Goal: Task Accomplishment & Management: Use online tool/utility

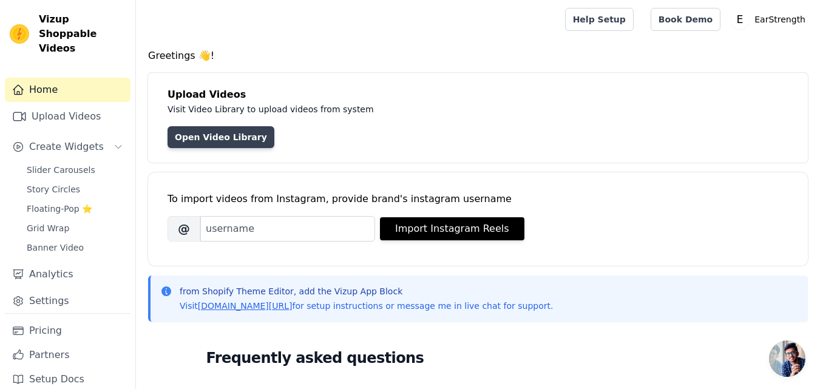
click at [237, 141] on link "Open Video Library" at bounding box center [220, 137] width 107 height 22
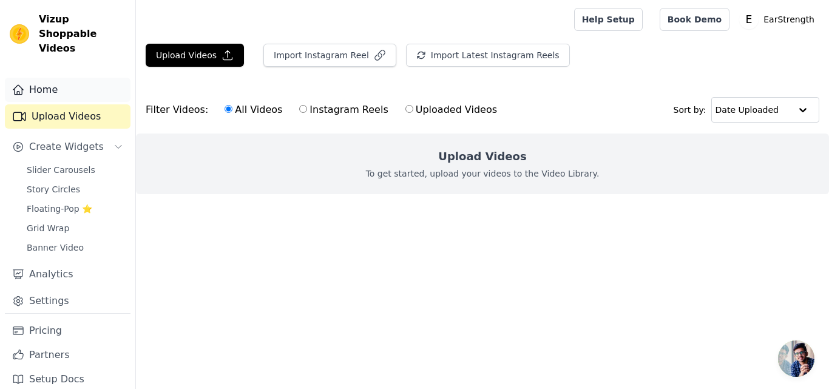
click at [66, 79] on link "Home" at bounding box center [68, 90] width 126 height 24
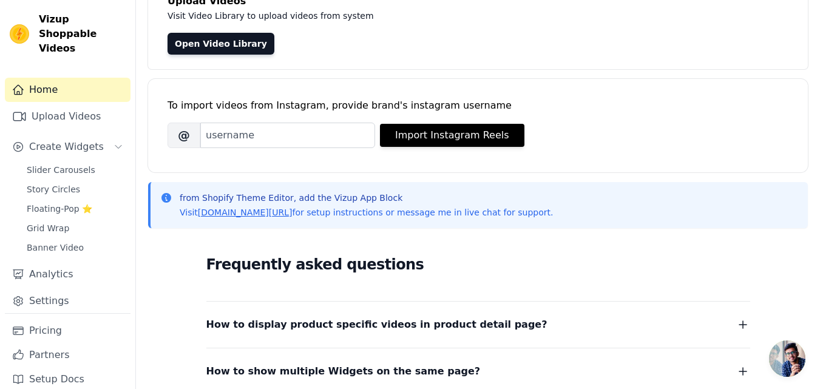
scroll to position [100, 0]
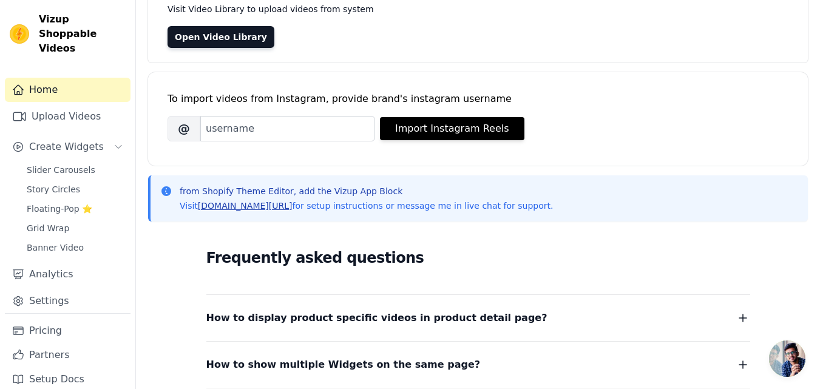
click at [211, 207] on link "[DOMAIN_NAME][URL]" at bounding box center [245, 206] width 95 height 10
click at [70, 164] on span "Slider Carousels" at bounding box center [61, 170] width 69 height 12
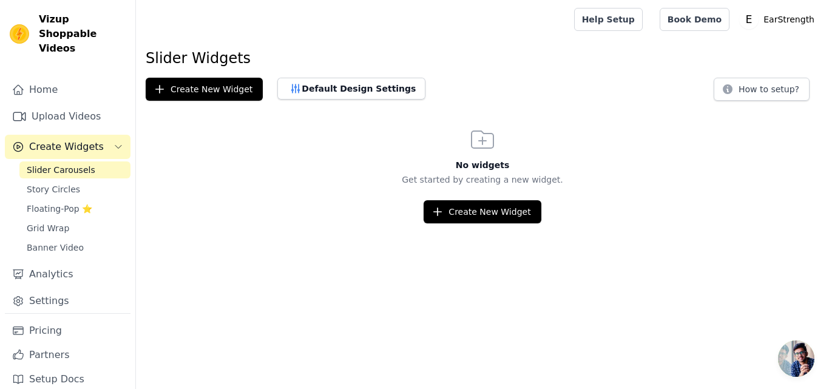
click at [447, 223] on html "Vizup Shoppable Videos Home Upload Videos Create Widgets Slider Carousels Story…" at bounding box center [414, 111] width 829 height 223
click at [443, 214] on icon "button" at bounding box center [437, 212] width 12 height 12
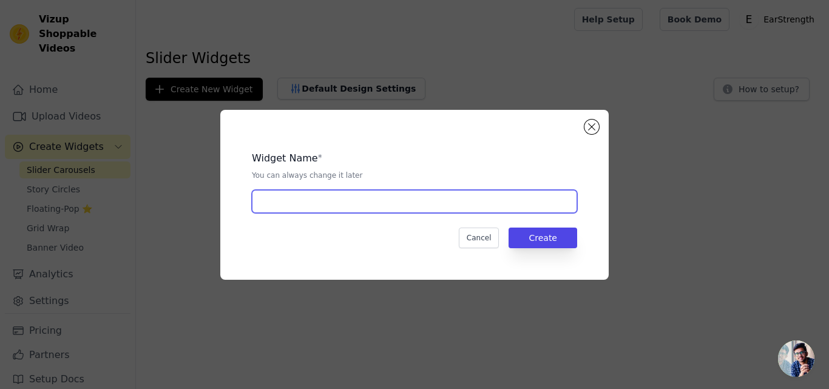
click at [414, 203] on input "text" at bounding box center [414, 201] width 325 height 23
type input "Slider Carousels"
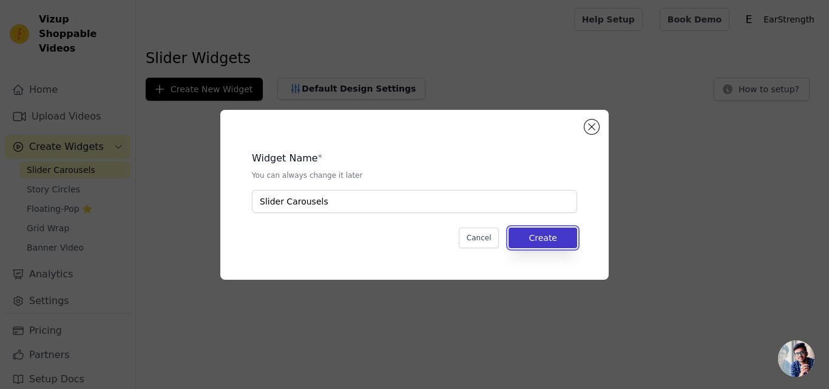
click at [527, 238] on button "Create" at bounding box center [542, 237] width 69 height 21
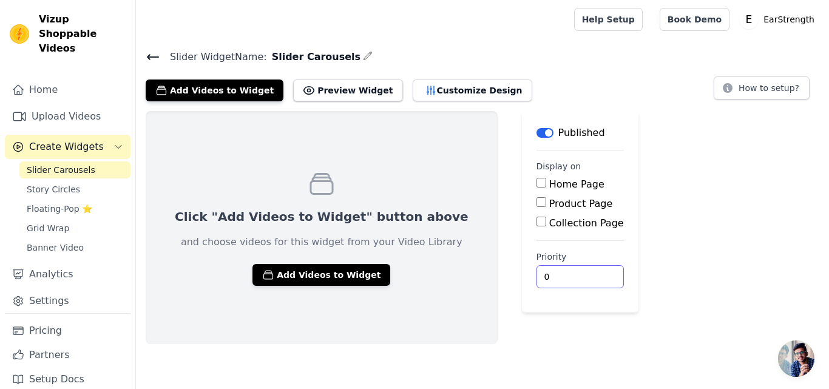
click at [544, 278] on input "0" at bounding box center [579, 276] width 87 height 23
click at [543, 278] on input "0" at bounding box center [579, 276] width 87 height 23
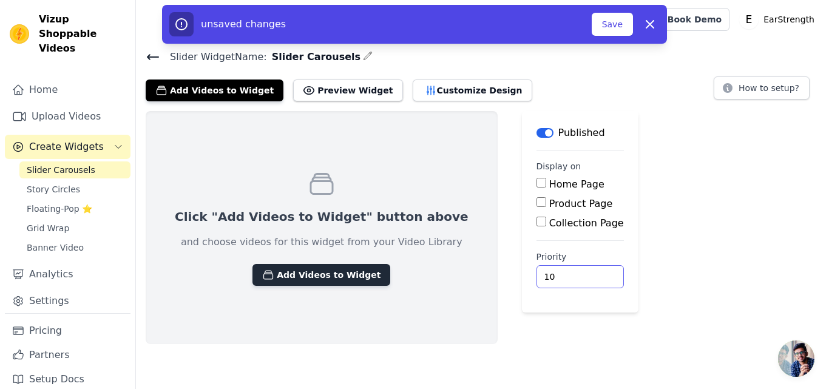
type input "10"
click at [328, 278] on button "Add Videos to Widget" at bounding box center [321, 275] width 138 height 22
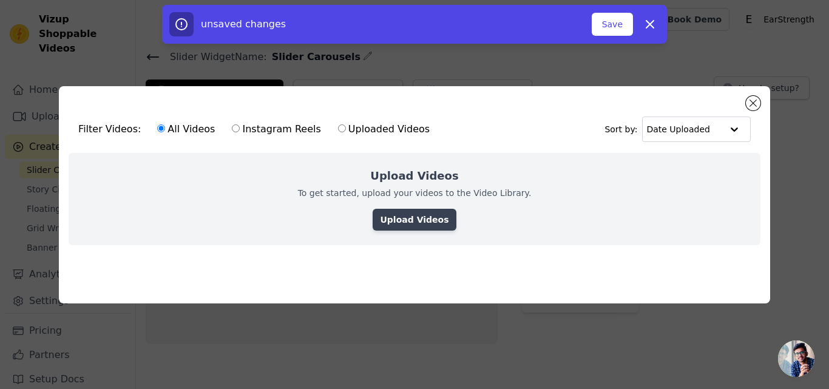
click at [433, 211] on link "Upload Videos" at bounding box center [413, 220] width 83 height 22
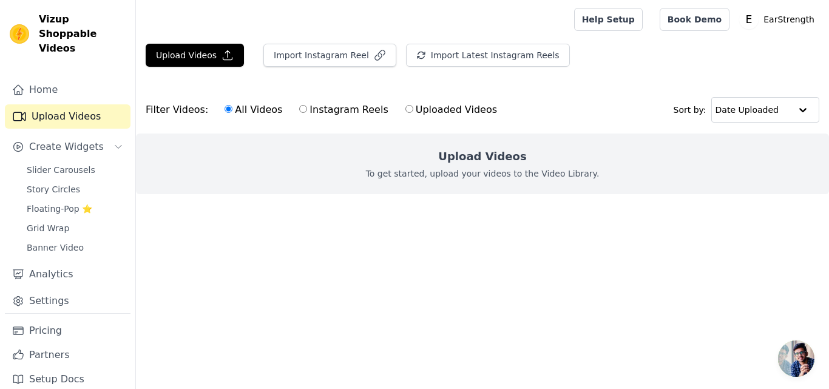
click at [317, 110] on label "Instagram Reels" at bounding box center [343, 110] width 90 height 16
click at [307, 110] on input "Instagram Reels" at bounding box center [303, 109] width 8 height 8
radio input "true"
click at [389, 101] on div "All Videos Instagram Reels Uploaded Videos" at bounding box center [361, 110] width 286 height 28
click at [405, 110] on input "Uploaded Videos" at bounding box center [409, 109] width 8 height 8
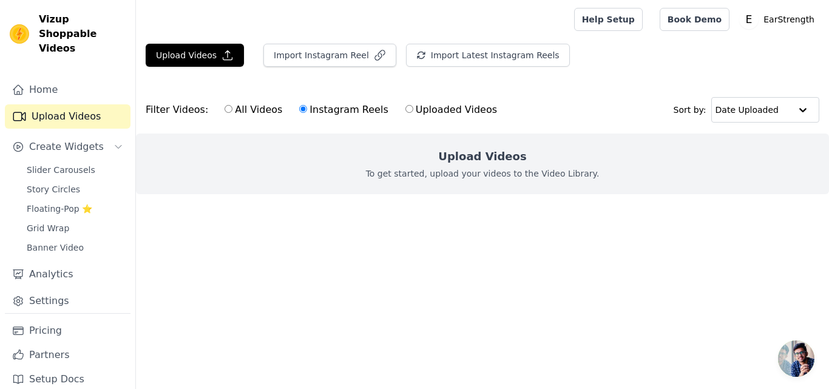
radio input "true"
click at [224, 106] on label "All Videos" at bounding box center [253, 110] width 59 height 16
click at [224, 106] on input "All Videos" at bounding box center [228, 109] width 8 height 8
radio input "true"
click at [190, 47] on button "Upload Videos" at bounding box center [195, 55] width 98 height 23
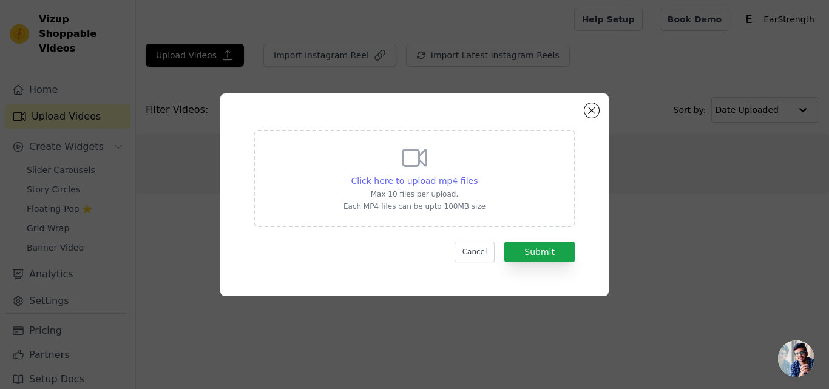
click at [401, 178] on span "Click here to upload mp4 files" at bounding box center [414, 181] width 127 height 10
click at [477, 175] on input "Click here to upload mp4 files Max 10 files per upload. Each MP4 files can be u…" at bounding box center [477, 174] width 1 height 1
type input "C:\fakepath\ssstik.io_@watchclubpakistan_1755208333844.mp4"
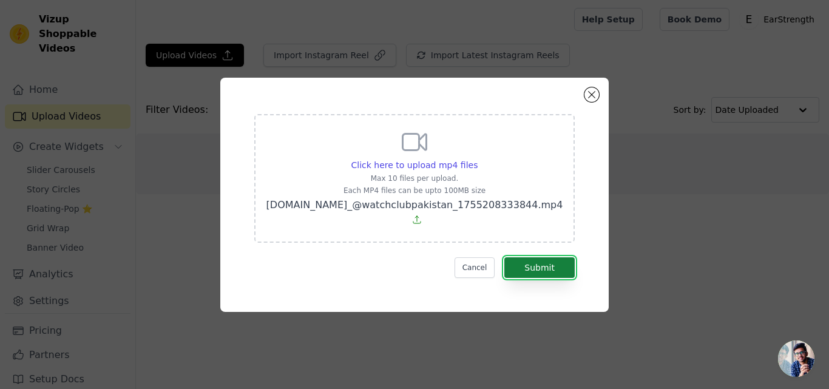
click at [548, 261] on button "Submit" at bounding box center [539, 267] width 70 height 21
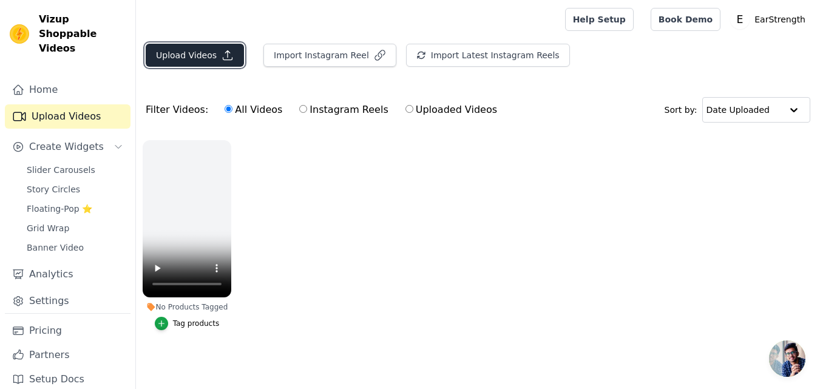
click at [202, 50] on button "Upload Videos" at bounding box center [195, 55] width 98 height 23
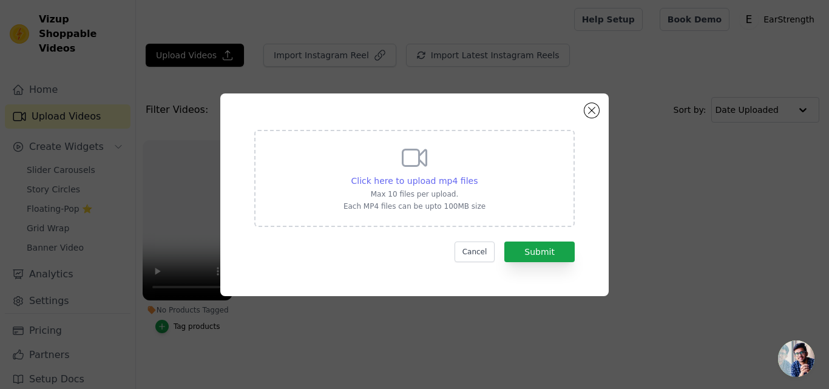
click at [426, 186] on div "Click here to upload mp4 files" at bounding box center [414, 181] width 127 height 12
click at [477, 175] on input "Click here to upload mp4 files Max 10 files per upload. Each MP4 files can be u…" at bounding box center [477, 174] width 1 height 1
type input "C:\fakepath\ssstik.io_@timelub.qz_1755209773011.mp4"
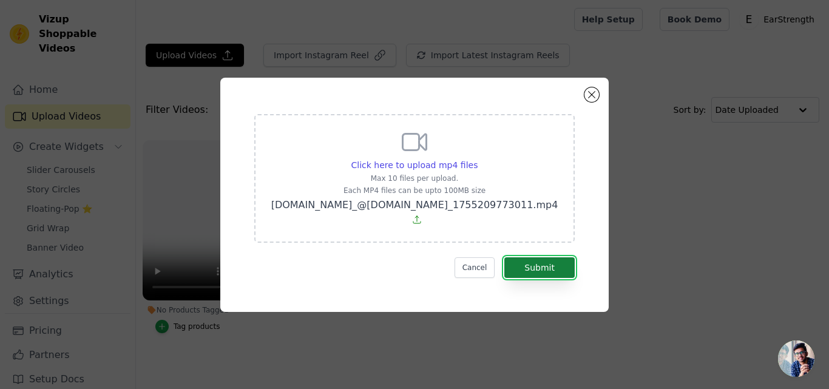
click at [549, 263] on button "Submit" at bounding box center [539, 267] width 70 height 21
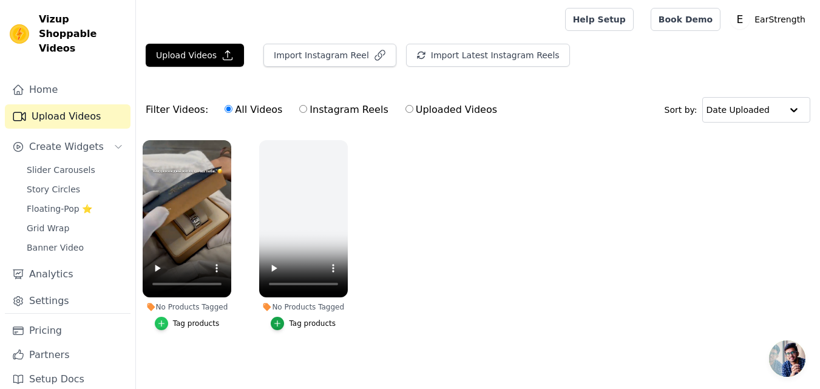
click at [160, 325] on icon "button" at bounding box center [161, 323] width 8 height 8
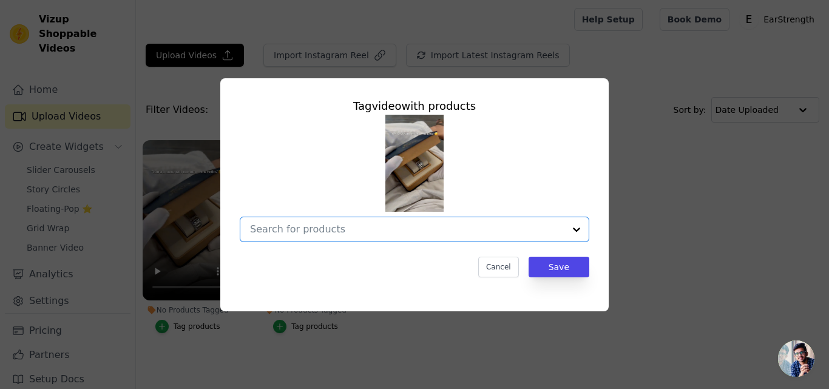
click at [345, 229] on input "No Products Tagged Tag video with products Option undefined, selected. Select i…" at bounding box center [407, 229] width 314 height 12
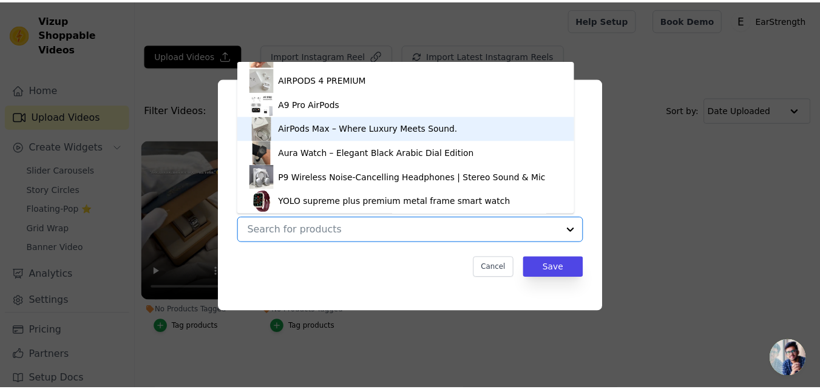
scroll to position [116, 0]
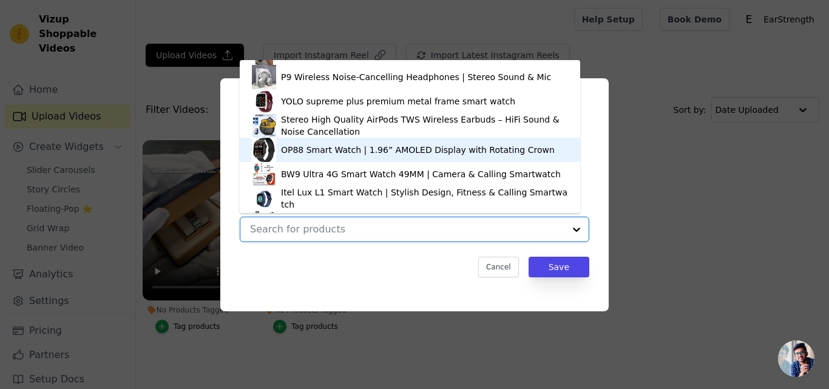
click at [570, 152] on div "OP88 Smart Watch | 1.96” AMOLED Display with Rotating Crown" at bounding box center [410, 150] width 340 height 24
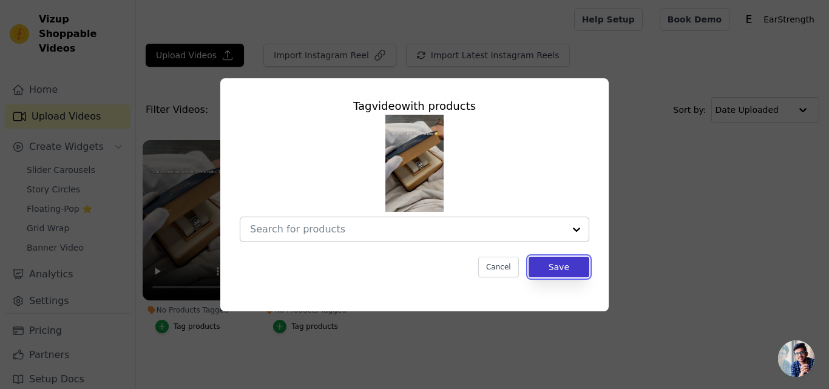
click at [562, 266] on button "Save" at bounding box center [558, 267] width 61 height 21
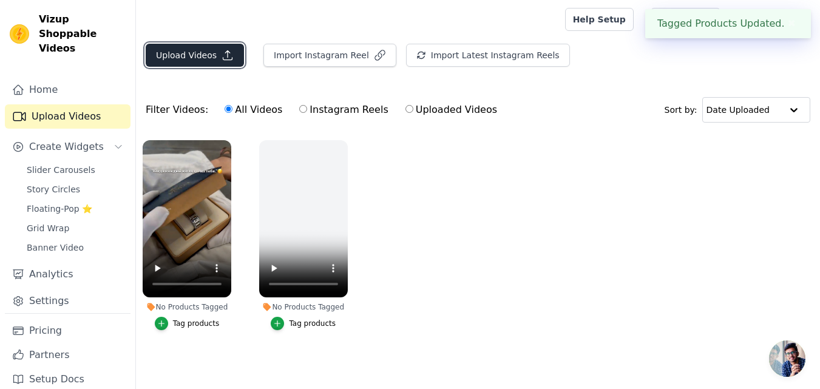
click at [221, 56] on icon "button" at bounding box center [227, 55] width 12 height 12
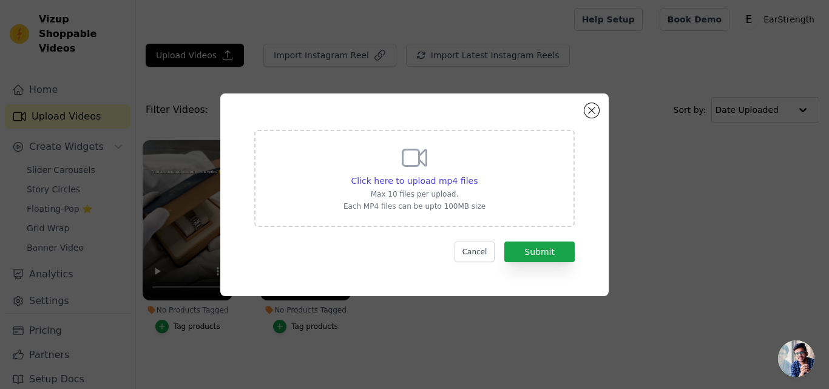
click at [413, 173] on div "Click here to upload mp4 files Max 10 files per upload. Each MP4 files can be u…" at bounding box center [414, 177] width 142 height 68
click at [477, 174] on input "Click here to upload mp4 files Max 10 files per upload. Each MP4 files can be u…" at bounding box center [477, 174] width 1 height 1
type input "C:\fakepath\0EE22CBD-A138-4460-8C62-DA106C41B97C.mp4"
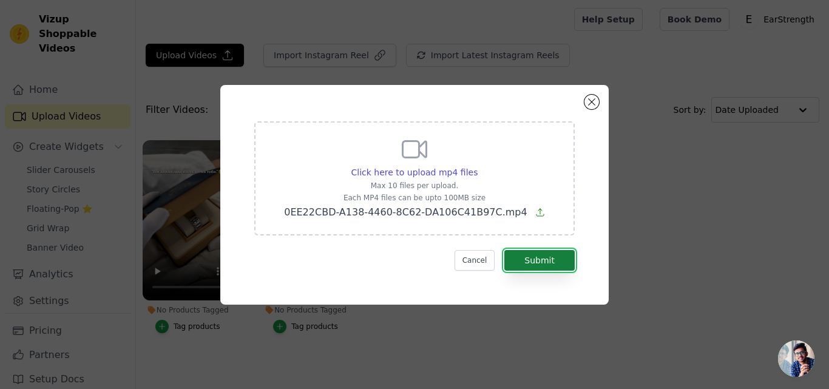
click at [544, 261] on button "Submit" at bounding box center [539, 260] width 70 height 21
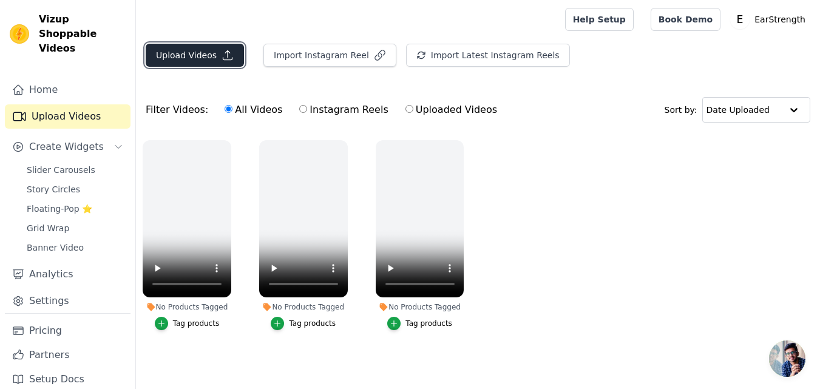
click at [209, 51] on button "Upload Videos" at bounding box center [195, 55] width 98 height 23
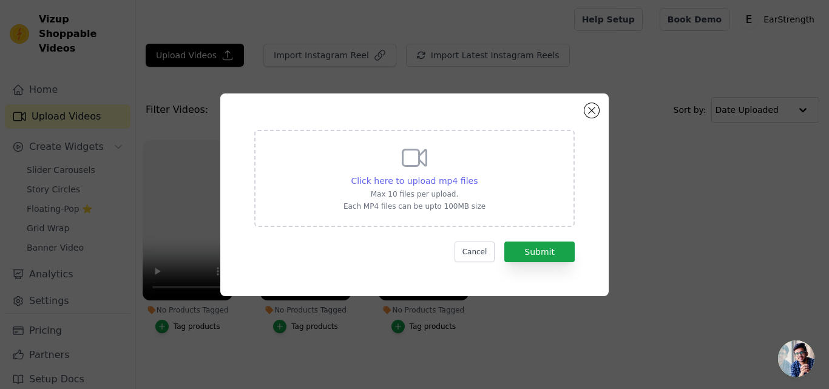
click at [439, 179] on span "Click here to upload mp4 files" at bounding box center [414, 181] width 127 height 10
click at [477, 175] on input "Click here to upload mp4 files Max 10 files per upload. Each MP4 files can be u…" at bounding box center [477, 174] width 1 height 1
type input "C:\fakepath\E7232E09-32F2-4DDD-A5E5-7CB78D4E8F7F.mp4"
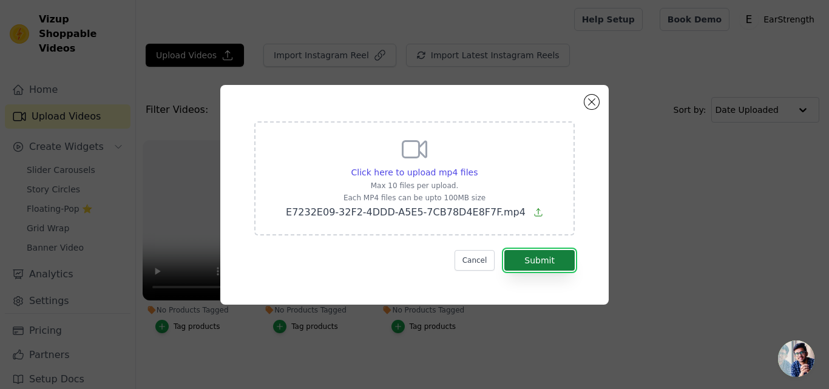
click at [527, 260] on button "Submit" at bounding box center [539, 260] width 70 height 21
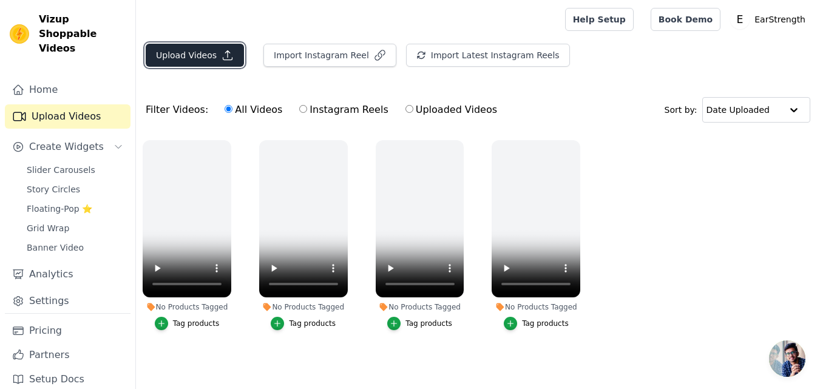
click at [212, 59] on button "Upload Videos" at bounding box center [195, 55] width 98 height 23
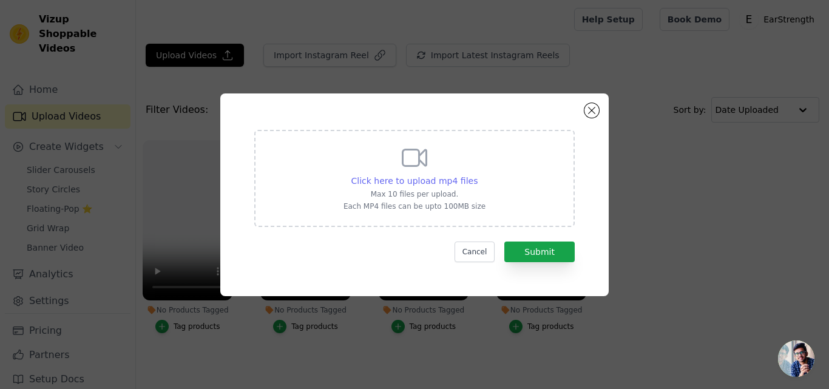
click at [439, 181] on span "Click here to upload mp4 files" at bounding box center [414, 181] width 127 height 10
click at [477, 175] on input "Click here to upload mp4 files Max 10 files per upload. Each MP4 files can be u…" at bounding box center [477, 174] width 1 height 1
type input "C:\fakepath\963FCB0D-0AA3-4B1C-B802-7C1A932A3C0E.mp4"
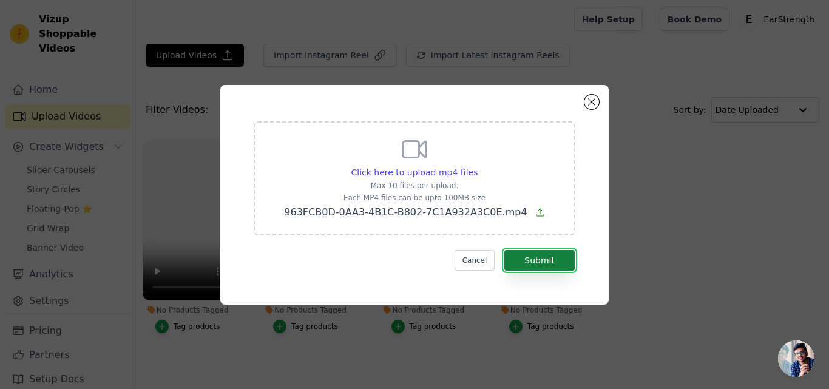
click at [530, 263] on button "Submit" at bounding box center [539, 260] width 70 height 21
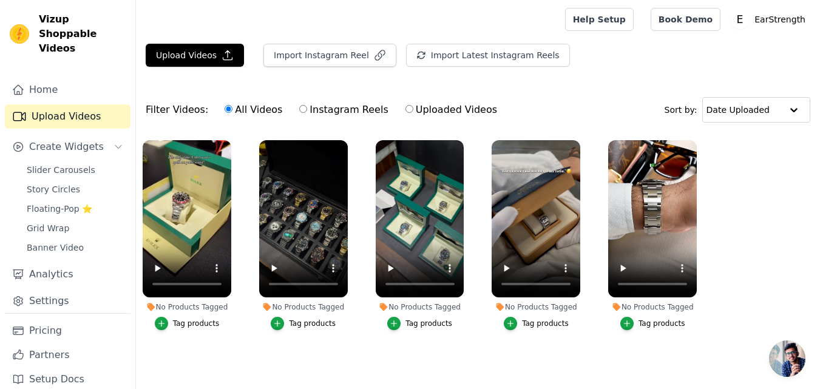
scroll to position [7, 0]
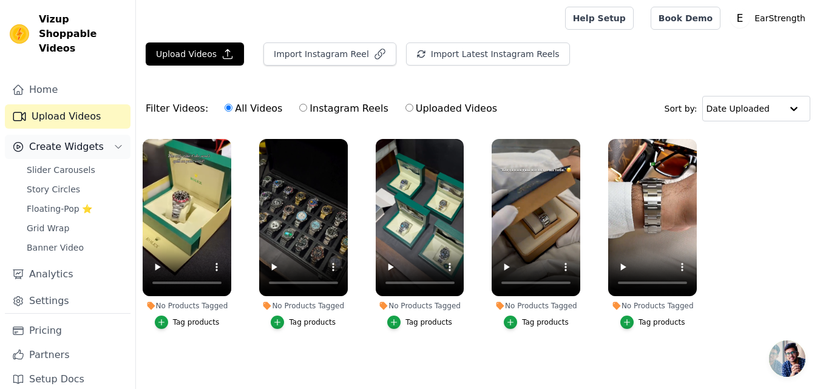
click at [74, 140] on span "Create Widgets" at bounding box center [66, 147] width 75 height 15
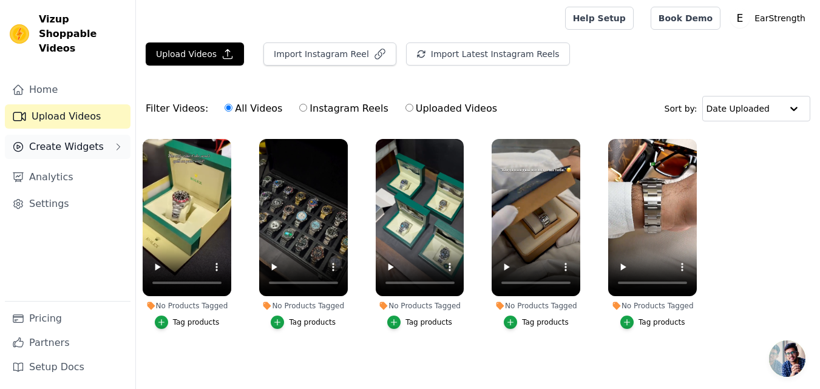
click at [74, 140] on span "Create Widgets" at bounding box center [66, 147] width 75 height 15
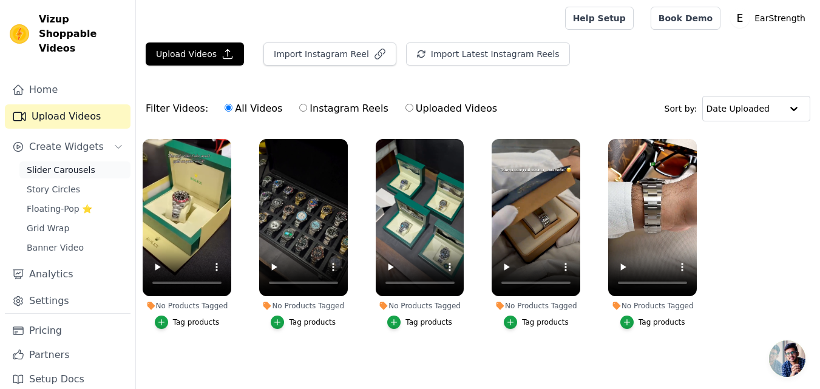
click at [72, 164] on span "Slider Carousels" at bounding box center [61, 170] width 69 height 12
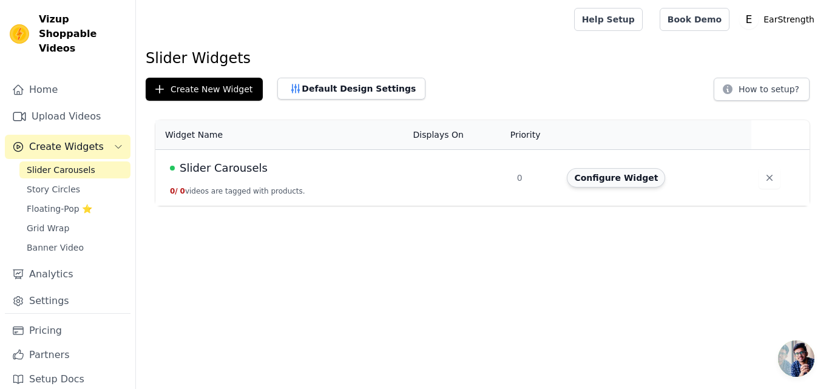
click at [632, 182] on button "Configure Widget" at bounding box center [616, 177] width 98 height 19
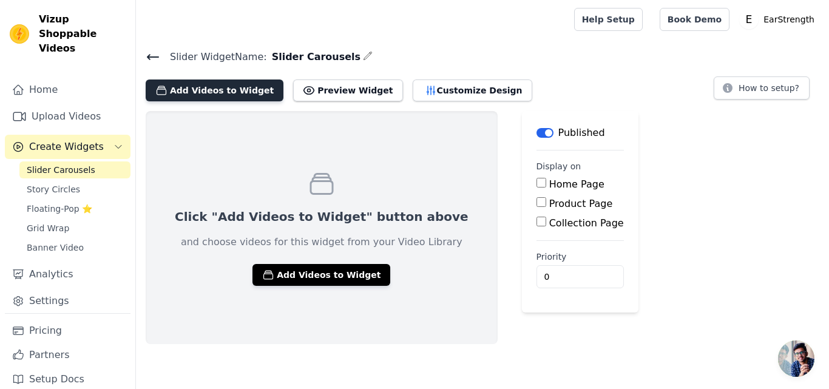
click at [222, 94] on button "Add Videos to Widget" at bounding box center [215, 90] width 138 height 22
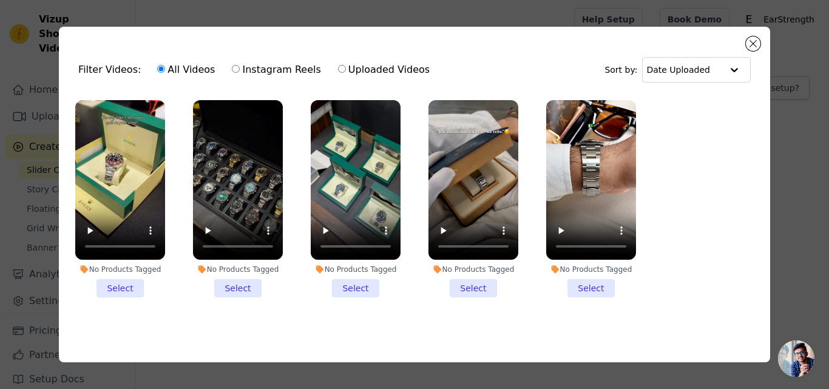
click at [605, 281] on li "No Products Tagged Select" at bounding box center [591, 198] width 90 height 197
click at [0, 0] on input "No Products Tagged Select" at bounding box center [0, 0] width 0 height 0
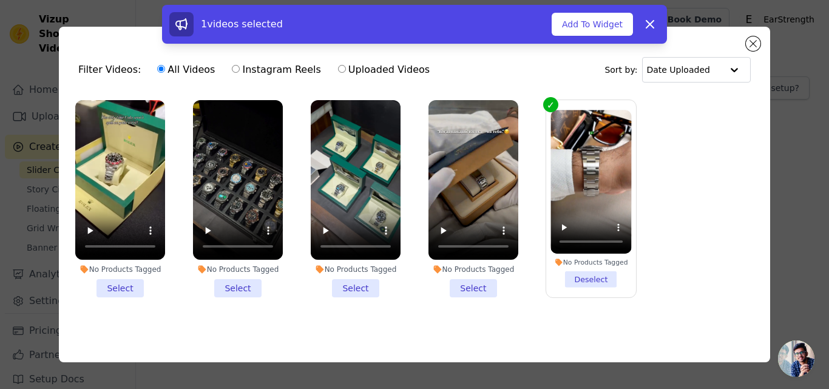
click at [484, 283] on li "No Products Tagged Select" at bounding box center [473, 198] width 90 height 197
click at [0, 0] on input "No Products Tagged Select" at bounding box center [0, 0] width 0 height 0
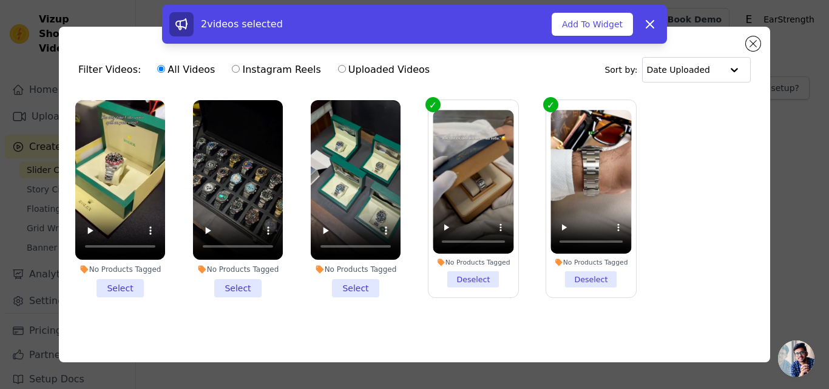
click at [365, 281] on li "No Products Tagged Select" at bounding box center [356, 198] width 90 height 197
click at [0, 0] on input "No Products Tagged Select" at bounding box center [0, 0] width 0 height 0
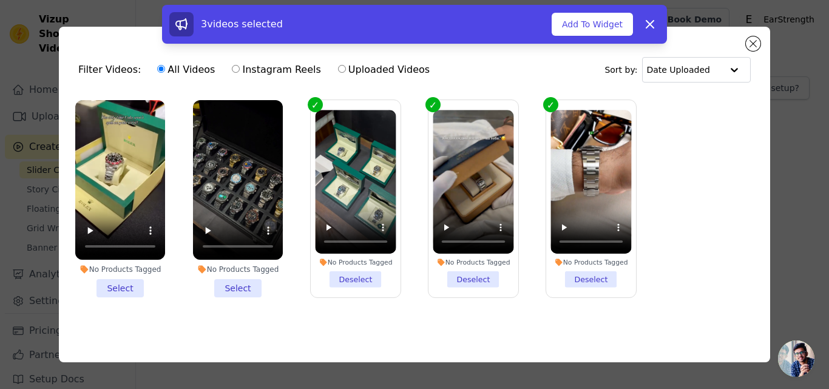
click at [238, 284] on li "No Products Tagged Select" at bounding box center [238, 198] width 90 height 197
click at [0, 0] on input "No Products Tagged Select" at bounding box center [0, 0] width 0 height 0
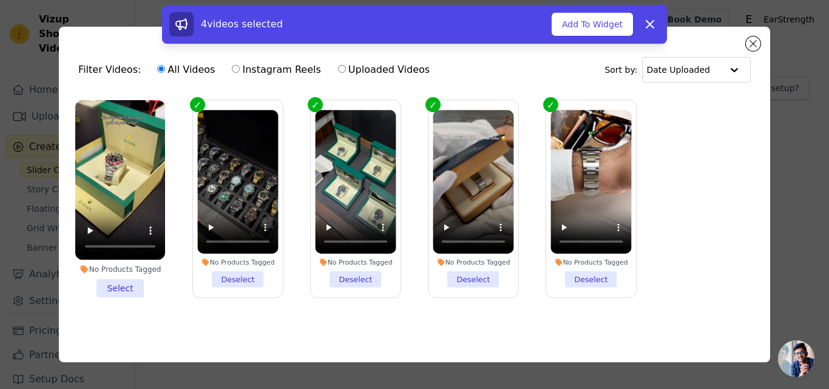
click at [127, 285] on li "No Products Tagged Select" at bounding box center [120, 198] width 90 height 197
click at [0, 0] on input "No Products Tagged Select" at bounding box center [0, 0] width 0 height 0
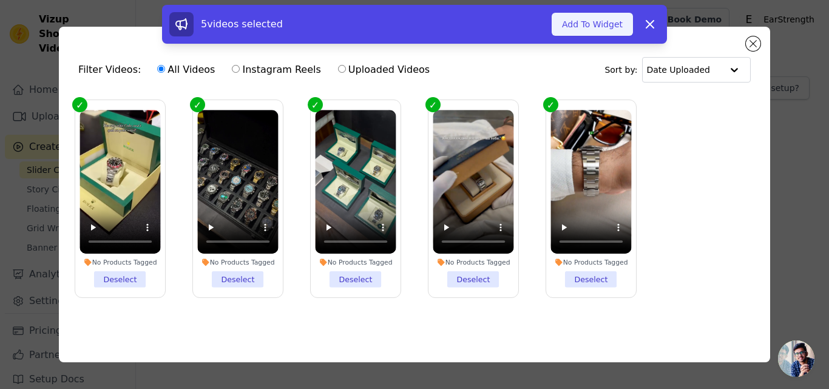
click at [596, 28] on button "Add To Widget" at bounding box center [591, 24] width 81 height 23
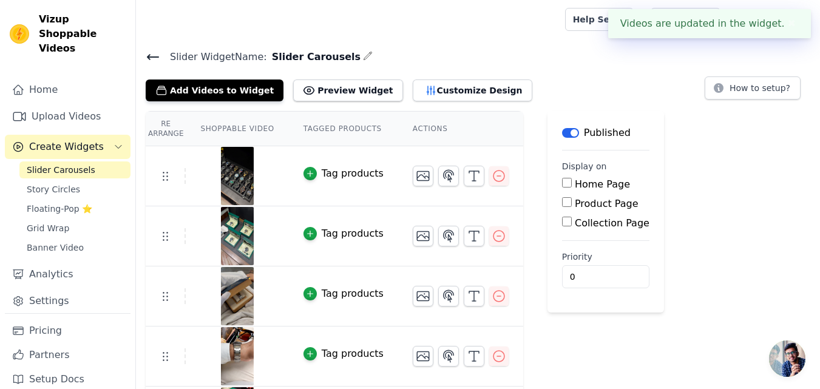
click at [562, 184] on input "Home Page" at bounding box center [567, 183] width 10 height 10
checkbox input "true"
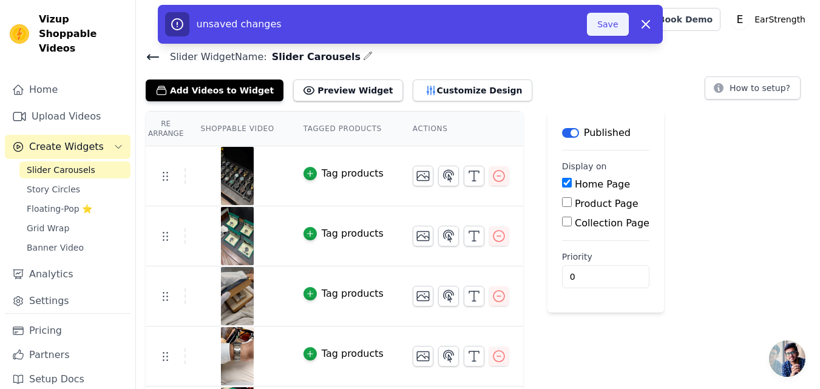
click at [602, 25] on button "Save" at bounding box center [607, 24] width 41 height 23
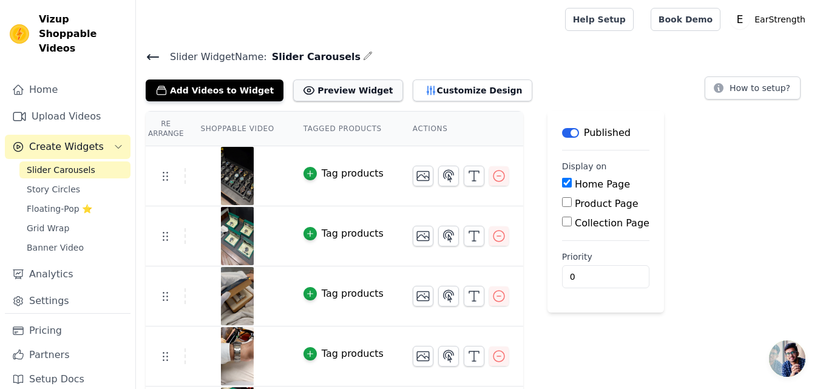
click at [349, 90] on button "Preview Widget" at bounding box center [347, 90] width 109 height 22
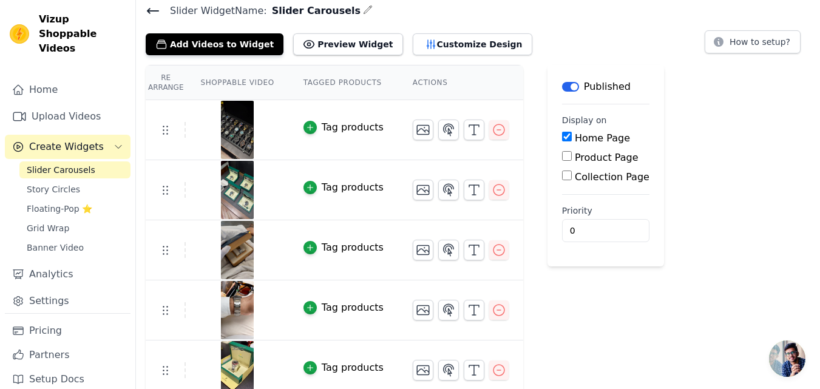
scroll to position [57, 0]
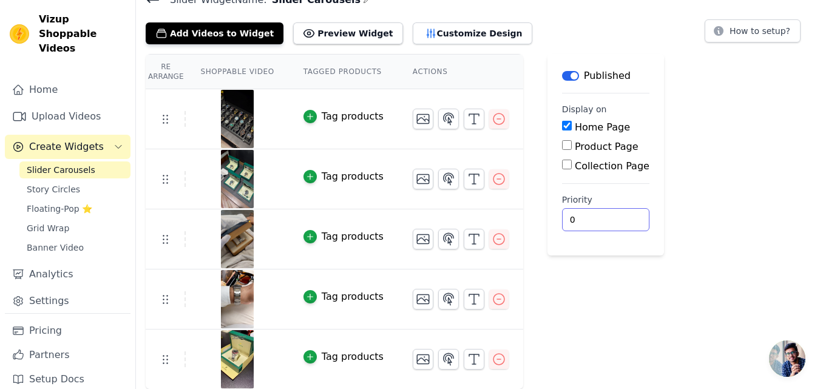
click at [584, 226] on input "0" at bounding box center [605, 219] width 87 height 23
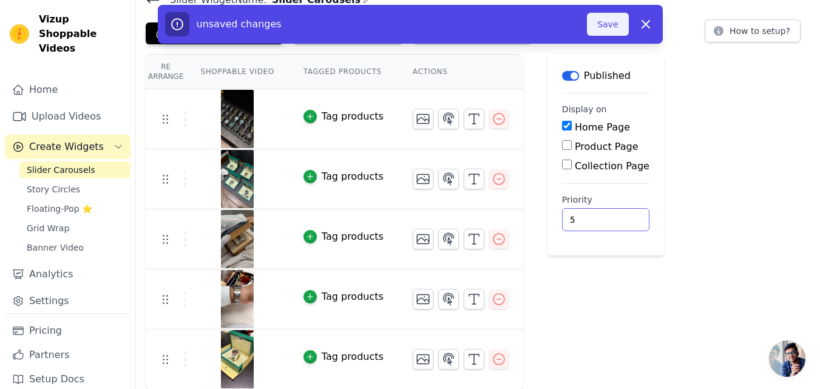
type input "5"
click at [607, 31] on button "Save" at bounding box center [607, 24] width 41 height 23
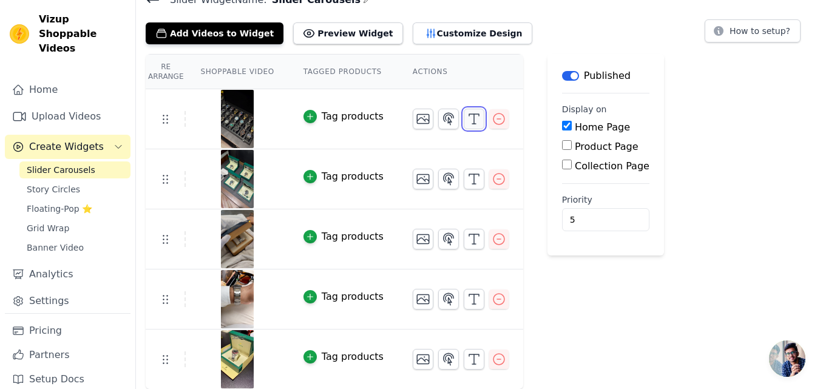
click at [467, 118] on icon "button" at bounding box center [474, 119] width 15 height 15
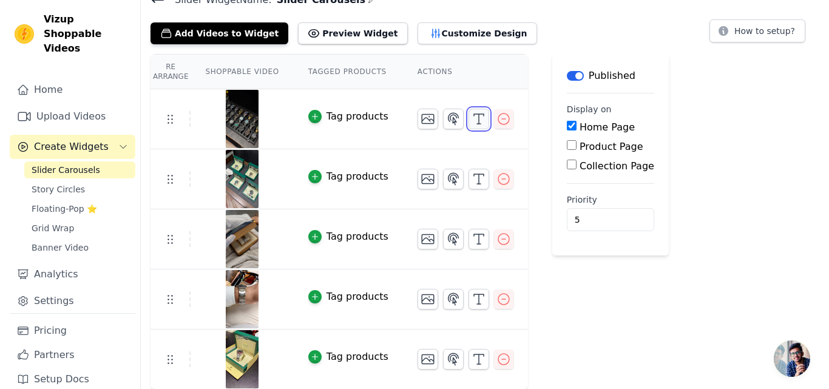
scroll to position [0, 0]
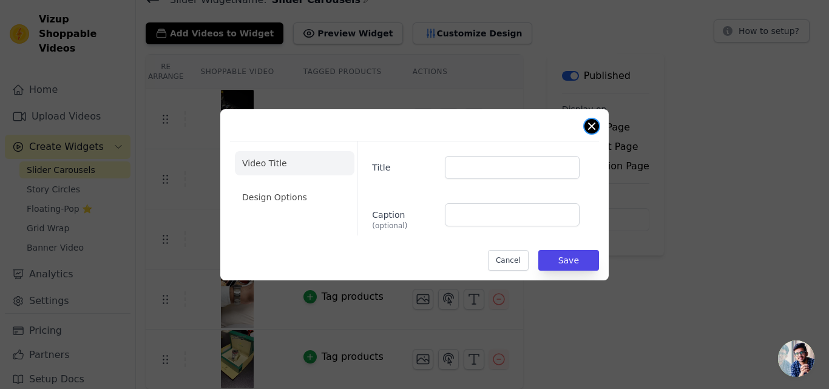
click at [592, 130] on button "Close modal" at bounding box center [591, 126] width 15 height 15
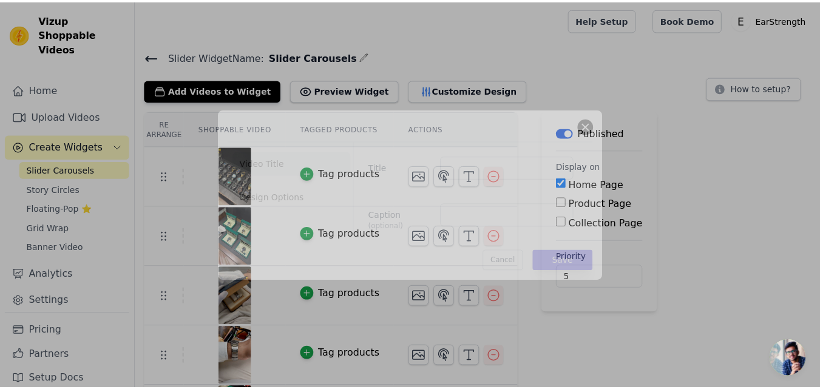
scroll to position [57, 0]
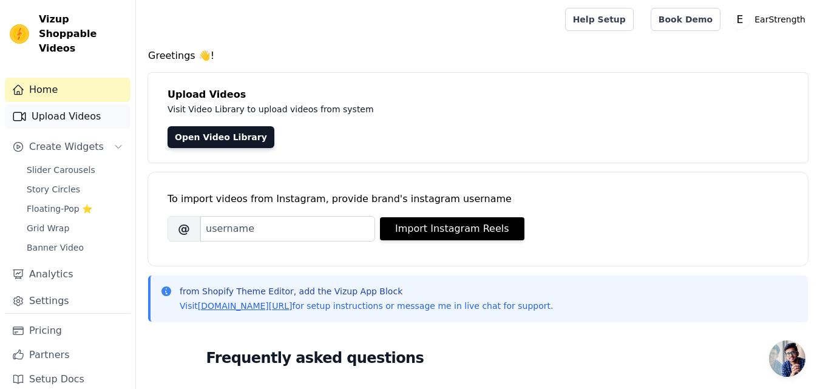
click at [92, 104] on link "Upload Videos" at bounding box center [68, 116] width 126 height 24
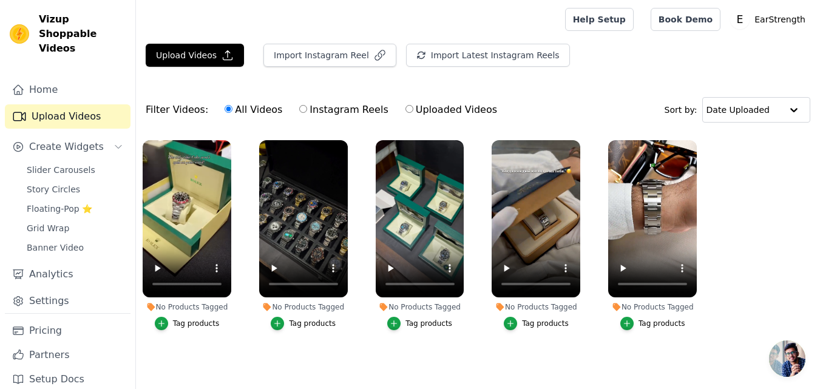
scroll to position [7, 0]
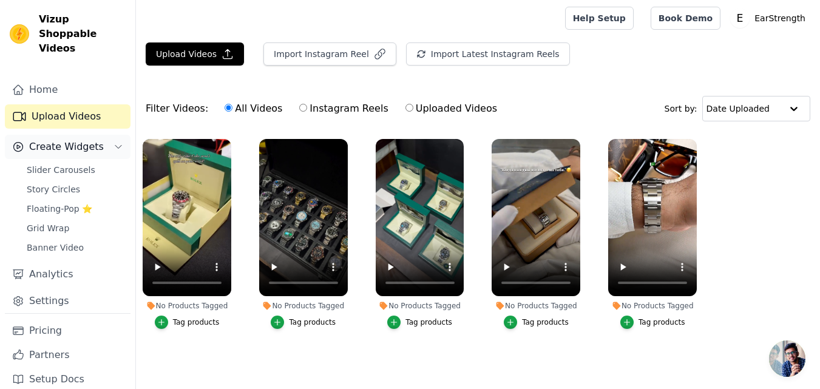
click at [67, 140] on span "Create Widgets" at bounding box center [66, 147] width 75 height 15
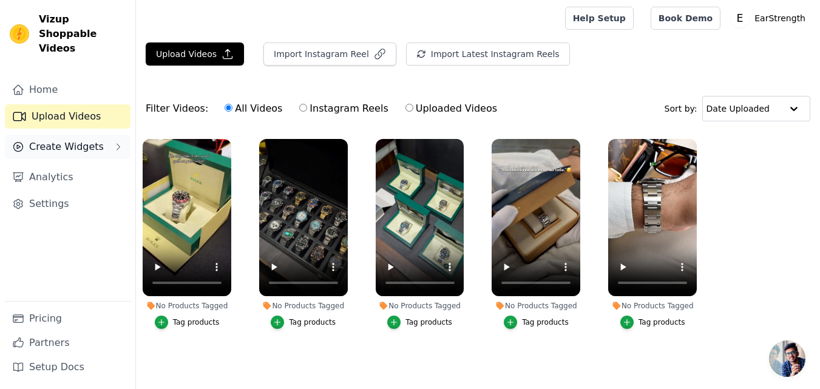
click at [67, 140] on span "Create Widgets" at bounding box center [66, 147] width 75 height 15
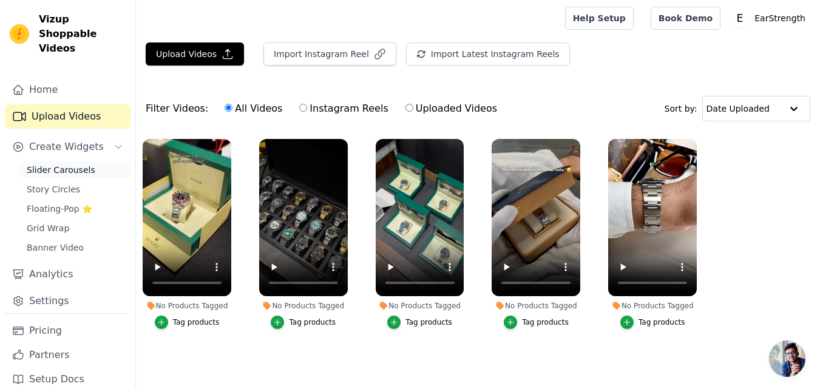
click at [67, 163] on link "Slider Carousels" at bounding box center [74, 169] width 111 height 17
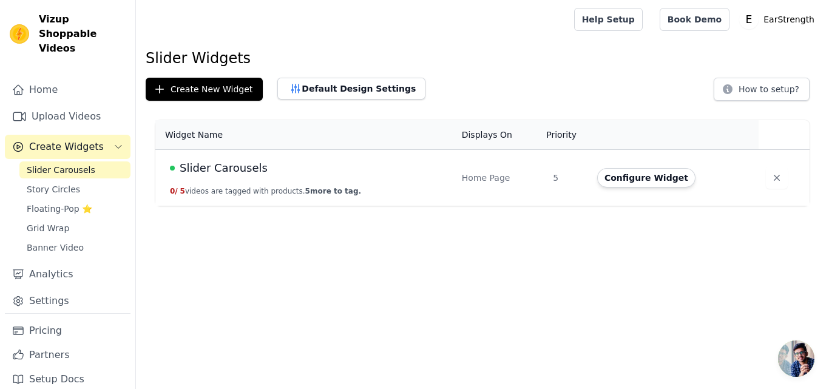
click at [325, 192] on span "5 more to tag." at bounding box center [333, 191] width 56 height 8
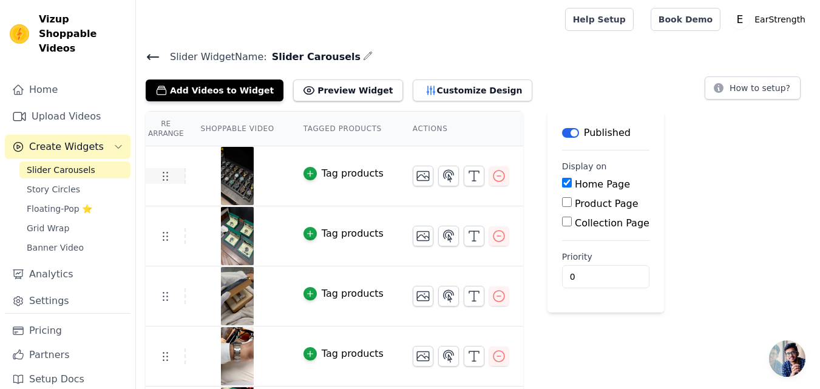
click at [164, 180] on icon at bounding box center [165, 176] width 15 height 15
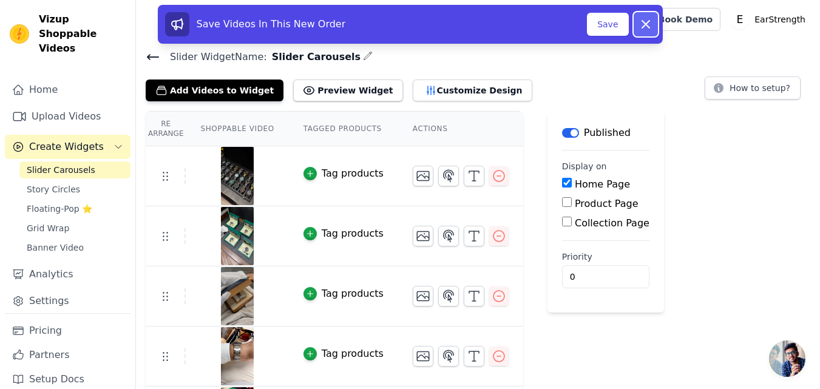
click at [649, 22] on icon at bounding box center [645, 24] width 15 height 15
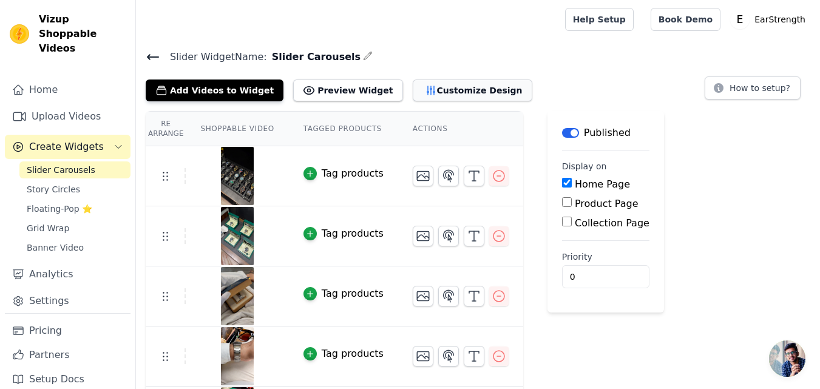
click at [422, 95] on button "Customize Design" at bounding box center [473, 90] width 120 height 22
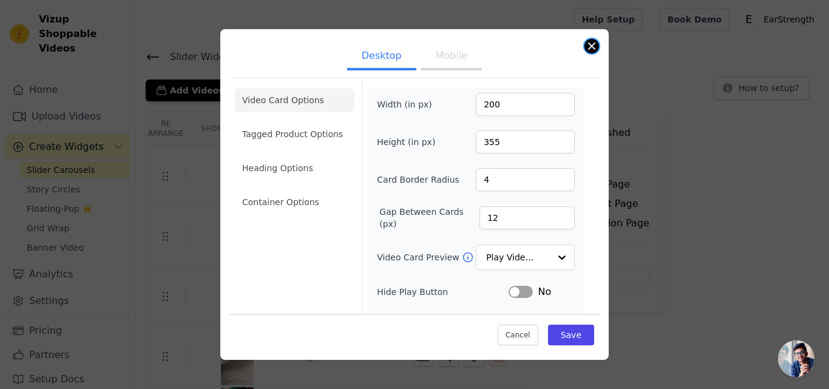
click at [594, 48] on button "Close modal" at bounding box center [591, 46] width 15 height 15
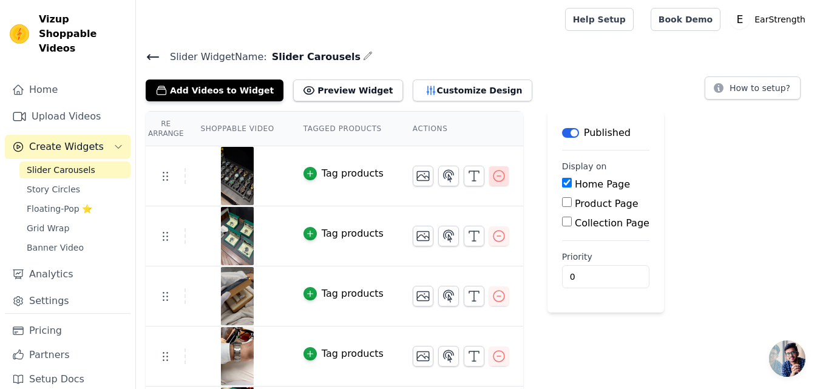
click at [491, 173] on icon "button" at bounding box center [498, 176] width 15 height 15
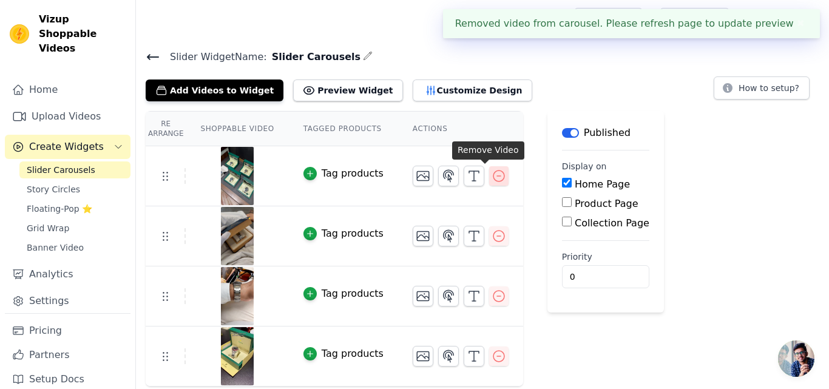
click at [491, 181] on icon "button" at bounding box center [498, 176] width 15 height 15
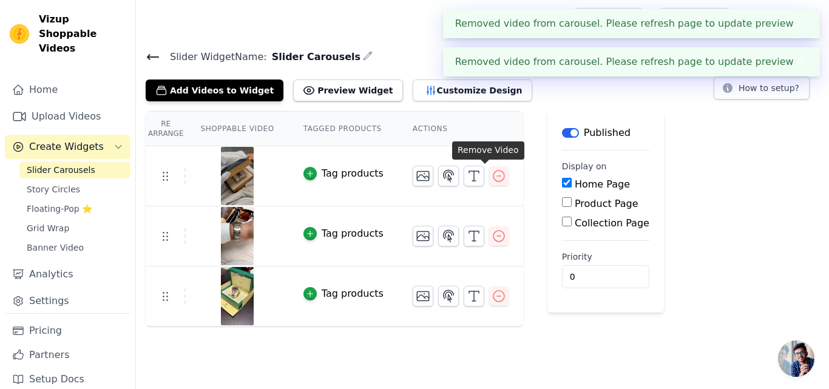
click at [491, 181] on icon "button" at bounding box center [498, 176] width 15 height 15
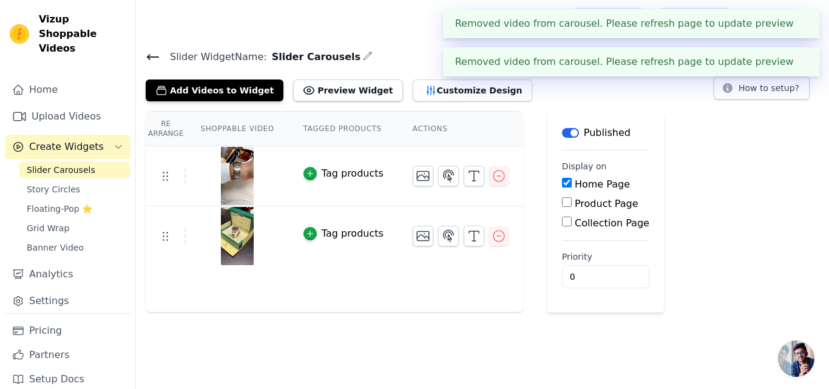
click at [491, 181] on icon "button" at bounding box center [498, 176] width 15 height 15
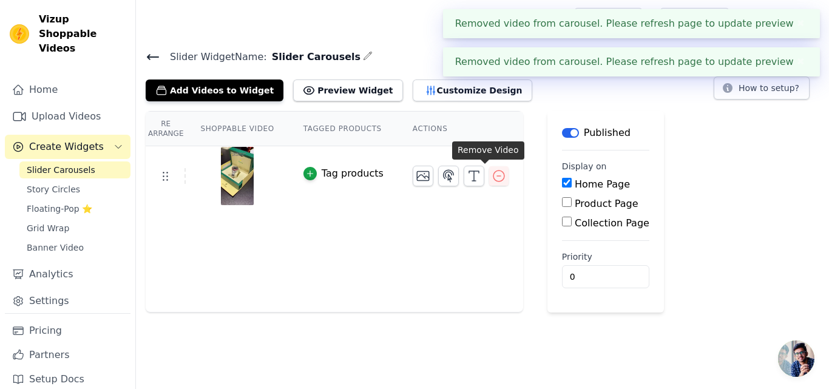
click at [491, 181] on icon "button" at bounding box center [498, 176] width 15 height 15
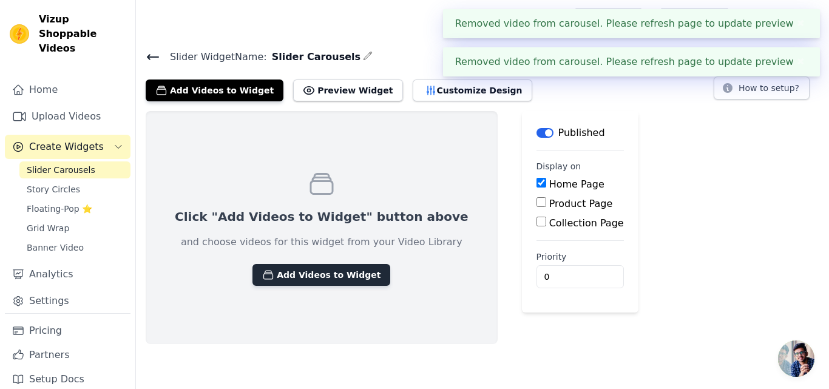
click at [317, 280] on button "Add Videos to Widget" at bounding box center [321, 275] width 138 height 22
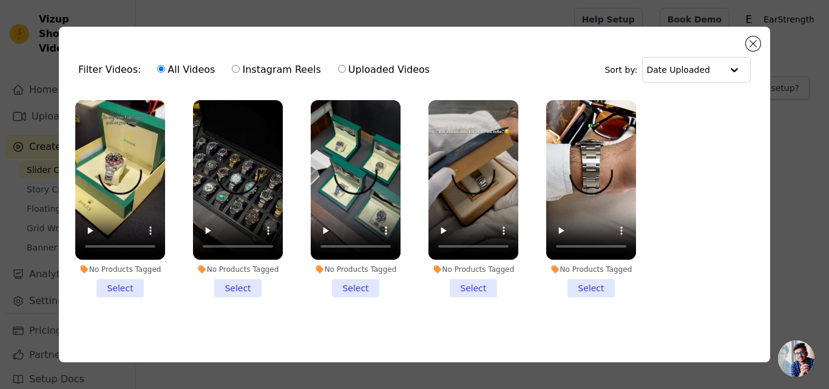
click at [595, 289] on li "No Products Tagged Select" at bounding box center [591, 198] width 90 height 197
click at [0, 0] on input "No Products Tagged Select" at bounding box center [0, 0] width 0 height 0
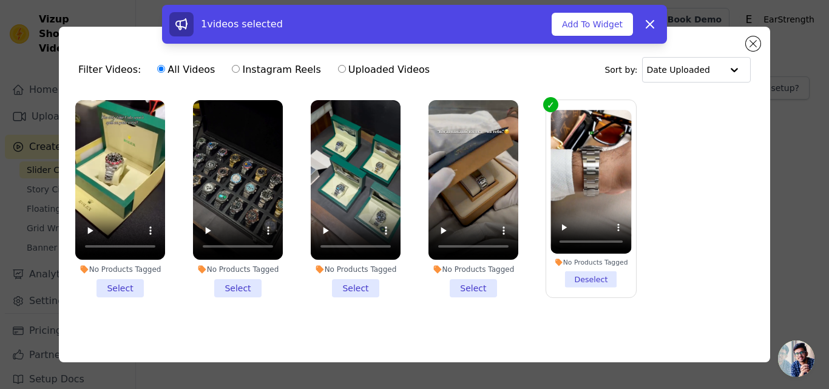
click at [483, 287] on li "No Products Tagged Select" at bounding box center [473, 198] width 90 height 197
click at [0, 0] on input "No Products Tagged Select" at bounding box center [0, 0] width 0 height 0
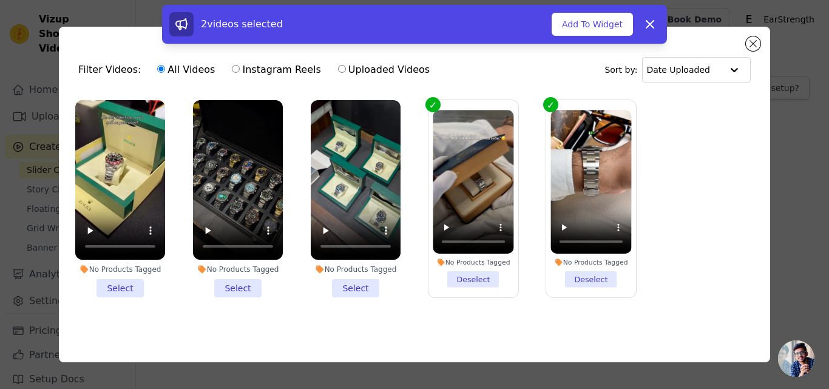
click at [366, 285] on li "No Products Tagged Select" at bounding box center [356, 198] width 90 height 197
click at [0, 0] on input "No Products Tagged Select" at bounding box center [0, 0] width 0 height 0
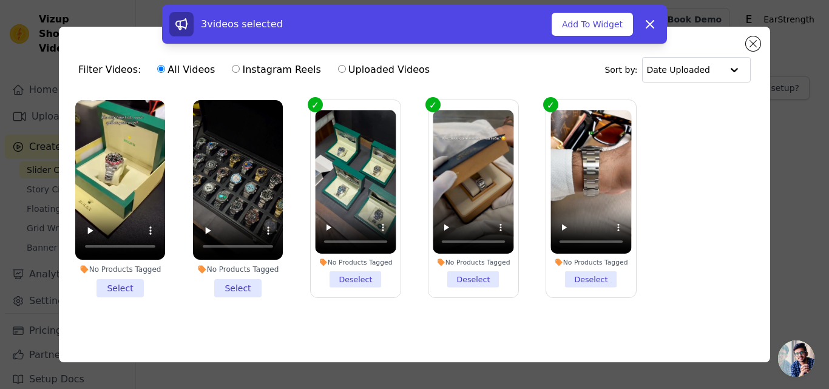
click at [249, 283] on li "No Products Tagged Select" at bounding box center [238, 198] width 90 height 197
click at [0, 0] on input "No Products Tagged Select" at bounding box center [0, 0] width 0 height 0
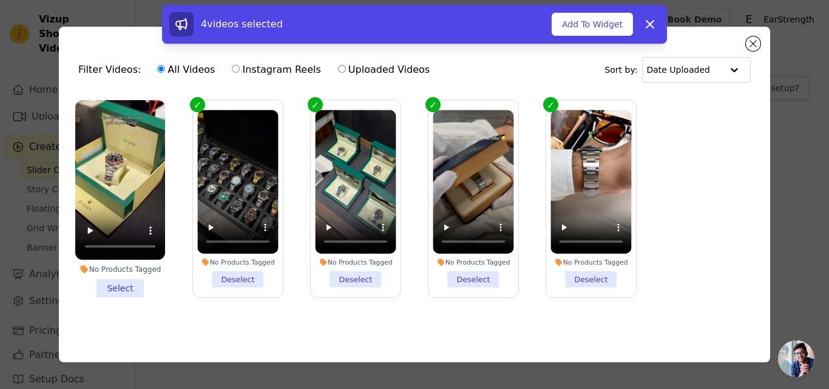
click at [123, 283] on li "No Products Tagged Select" at bounding box center [120, 198] width 90 height 197
click at [0, 0] on input "No Products Tagged Select" at bounding box center [0, 0] width 0 height 0
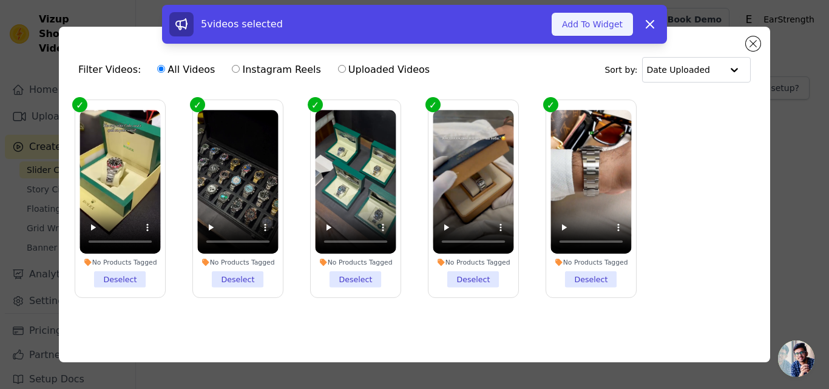
click at [607, 30] on button "Add To Widget" at bounding box center [591, 24] width 81 height 23
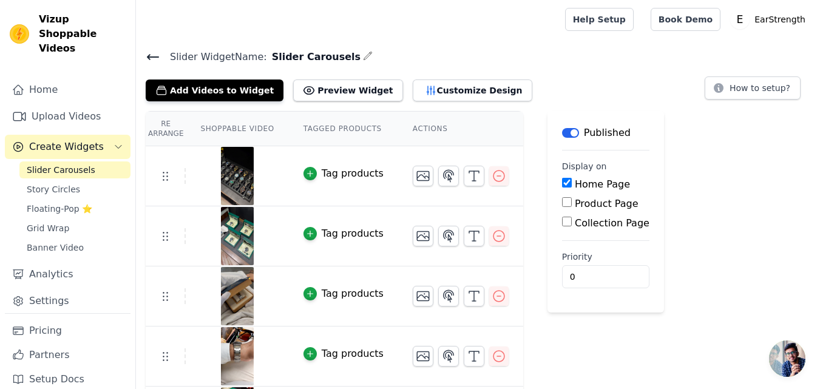
click at [562, 131] on button "Label" at bounding box center [570, 133] width 17 height 10
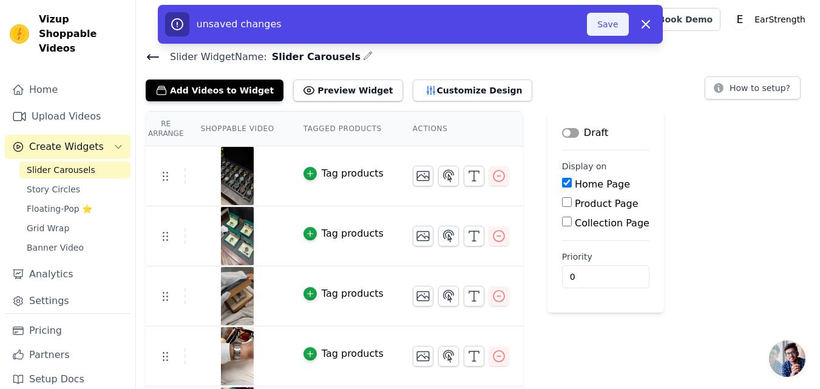
click at [614, 25] on button "Save" at bounding box center [607, 24] width 41 height 23
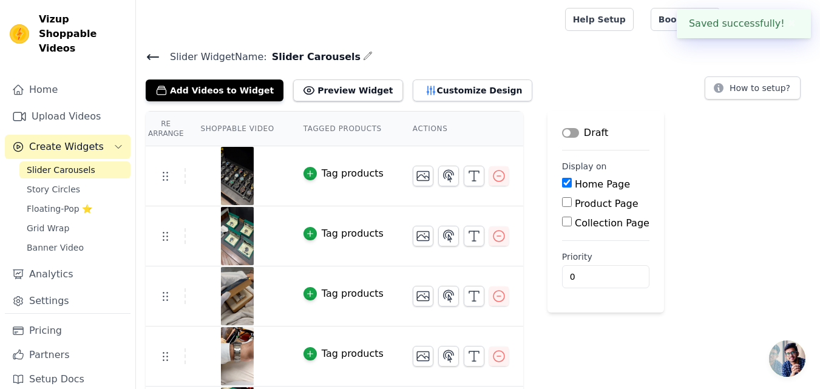
click at [562, 132] on button "Label" at bounding box center [570, 133] width 17 height 10
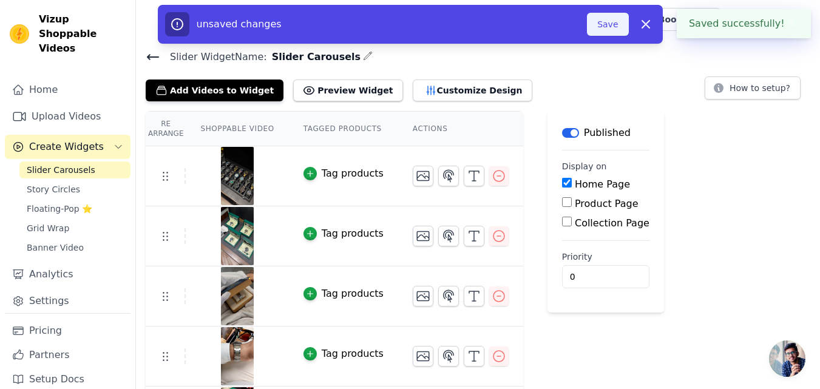
click at [610, 19] on button "Save" at bounding box center [607, 24] width 41 height 23
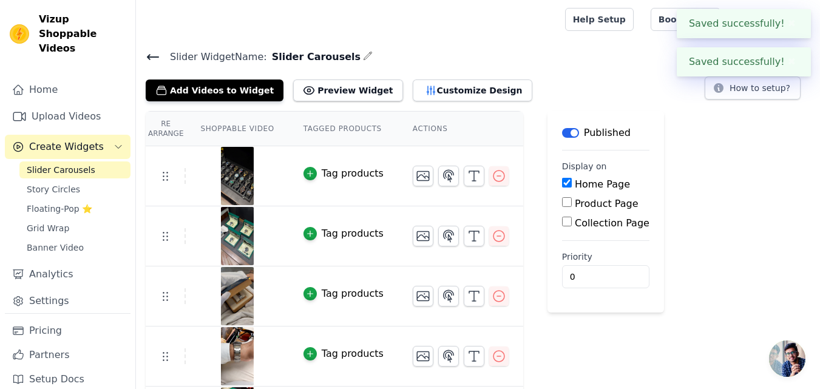
scroll to position [57, 0]
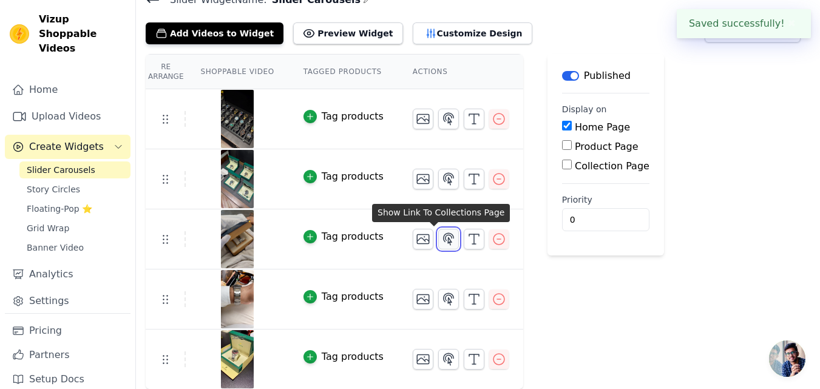
click at [441, 238] on icon "button" at bounding box center [448, 239] width 15 height 15
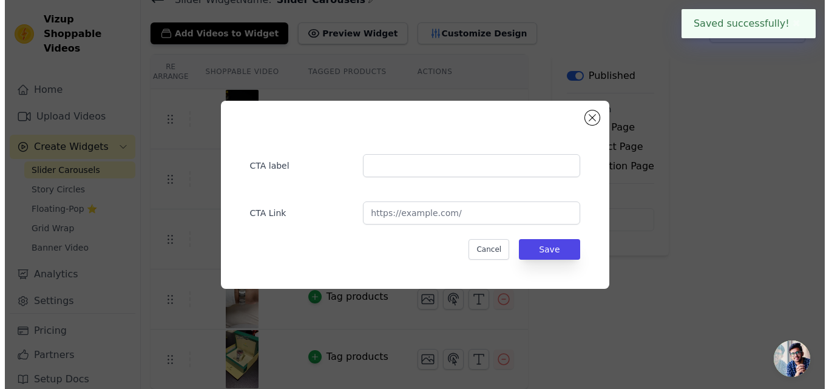
scroll to position [0, 0]
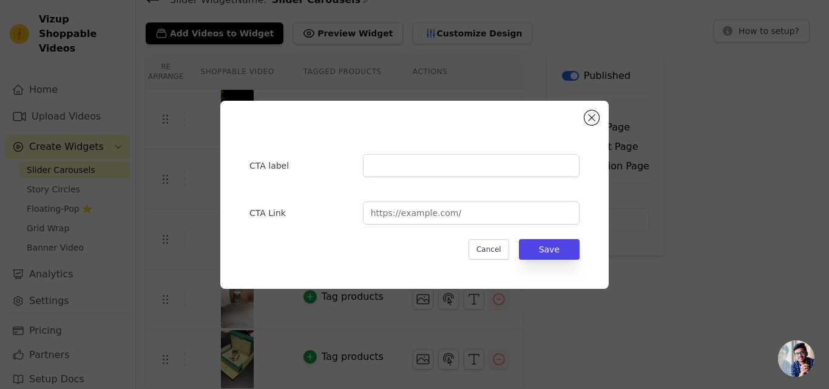
click at [407, 177] on div "CTA label CTA Link Cancel Save" at bounding box center [414, 194] width 349 height 149
click at [407, 174] on input "text" at bounding box center [471, 165] width 217 height 23
click at [591, 121] on button "Close modal" at bounding box center [591, 117] width 15 height 15
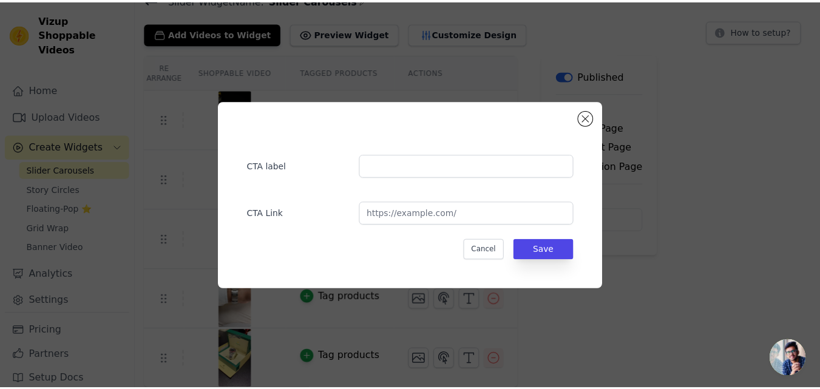
scroll to position [57, 0]
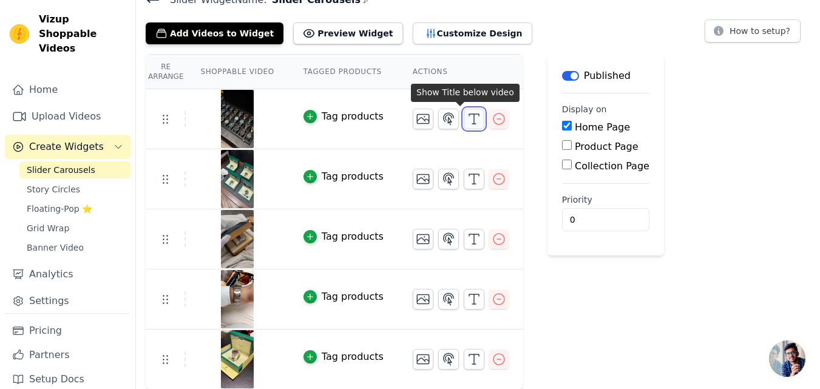
click at [467, 123] on icon "button" at bounding box center [474, 119] width 15 height 15
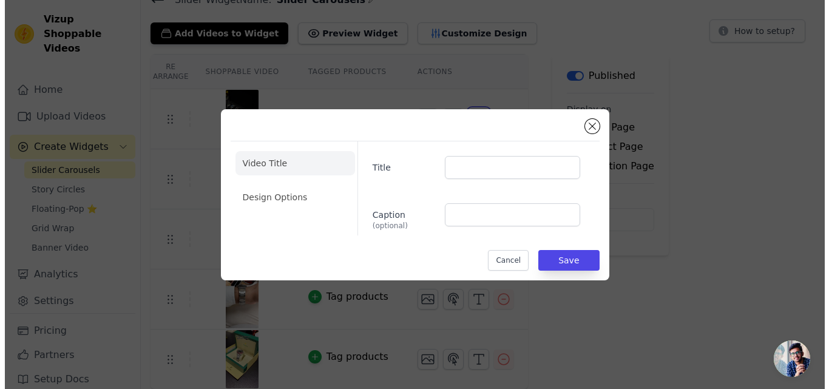
scroll to position [0, 0]
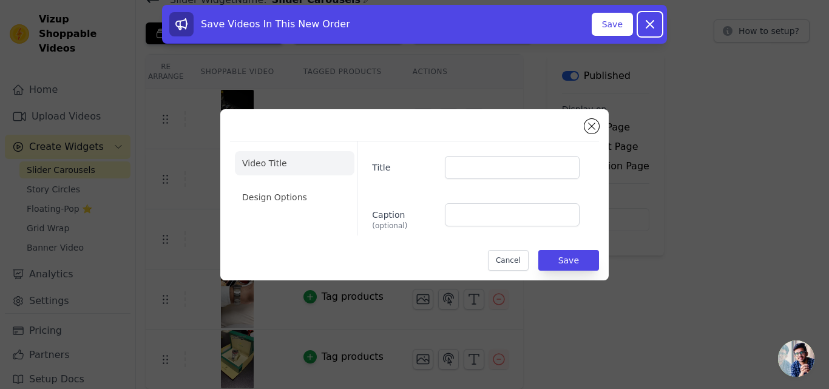
click at [652, 24] on icon at bounding box center [649, 24] width 15 height 15
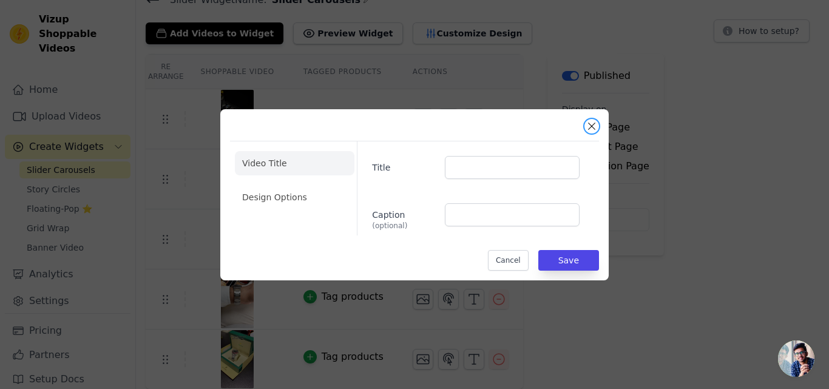
click at [590, 122] on button "Close modal" at bounding box center [591, 126] width 15 height 15
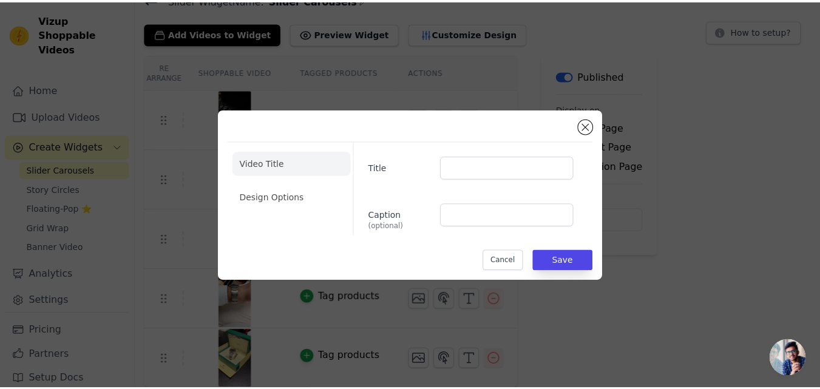
scroll to position [57, 0]
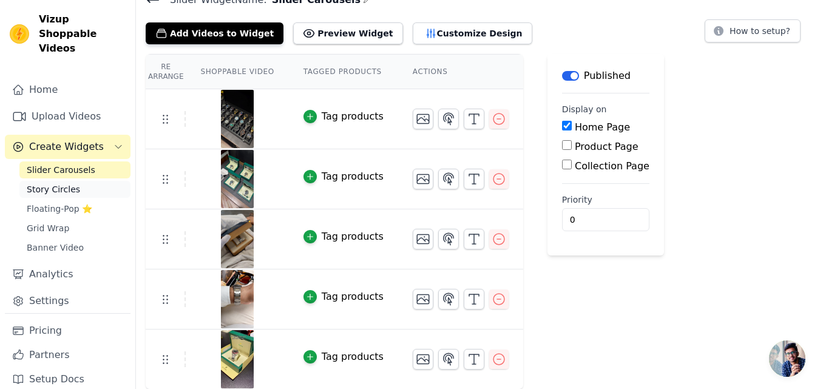
click at [46, 183] on span "Story Circles" at bounding box center [53, 189] width 53 height 12
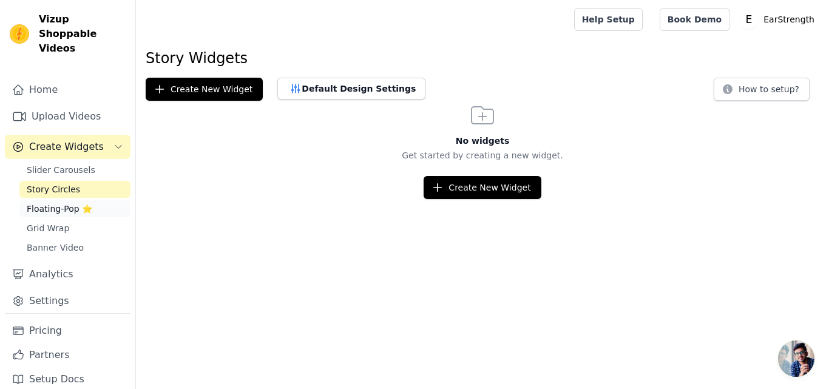
click at [49, 203] on span "Floating-Pop ⭐" at bounding box center [60, 209] width 66 height 12
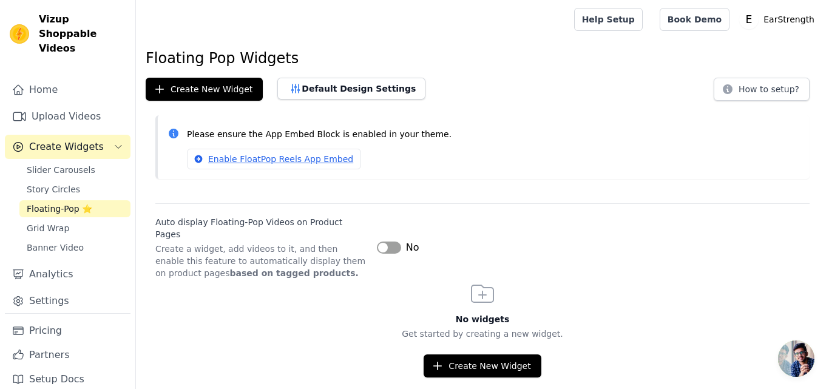
click at [383, 246] on button "Label" at bounding box center [389, 247] width 24 height 12
click at [459, 335] on div "No widgets Get started by creating a new widget. Create New Widget" at bounding box center [482, 328] width 693 height 98
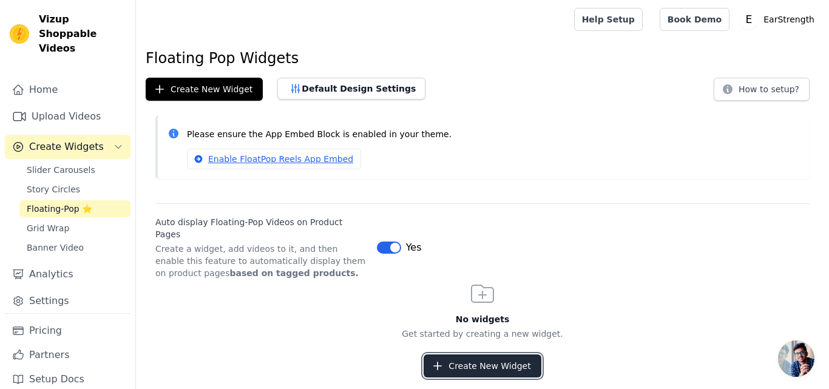
click at [460, 354] on button "Create New Widget" at bounding box center [481, 365] width 117 height 23
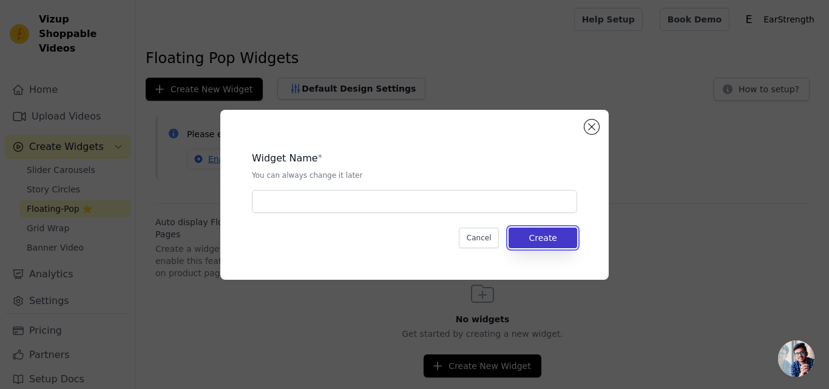
click at [554, 243] on button "Create" at bounding box center [542, 237] width 69 height 21
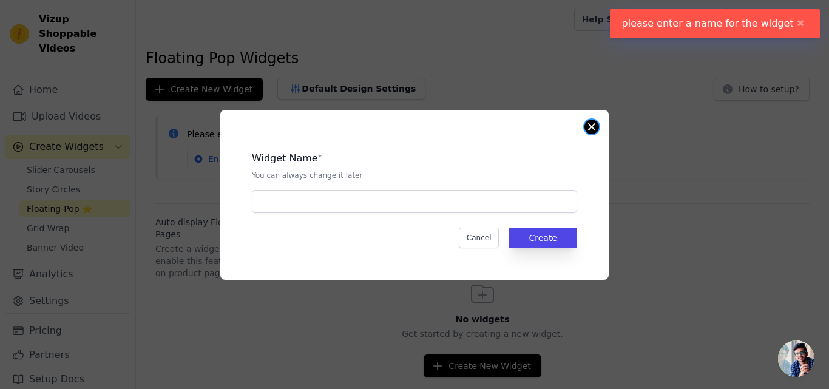
click at [598, 123] on button "Close modal" at bounding box center [591, 127] width 15 height 15
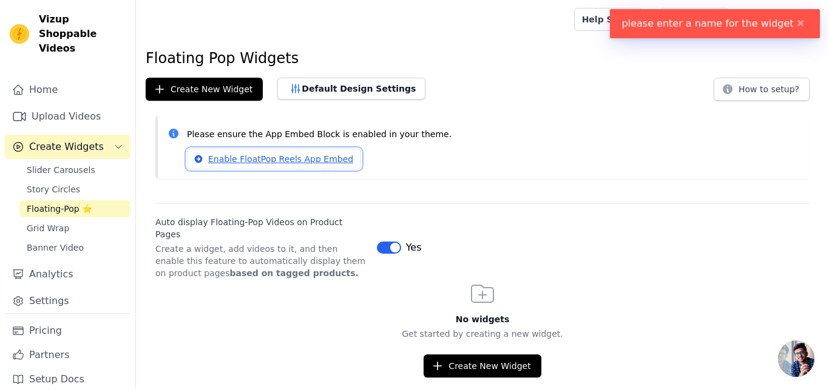
click at [226, 157] on link "Enable FloatPop Reels App Embed" at bounding box center [274, 159] width 174 height 21
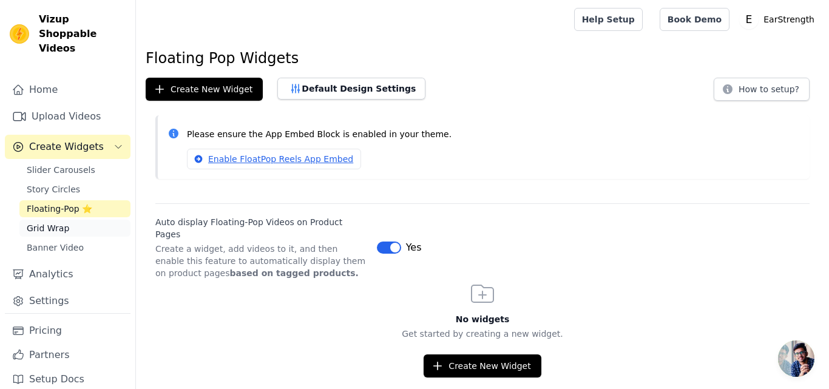
click at [87, 220] on link "Grid Wrap" at bounding box center [74, 228] width 111 height 17
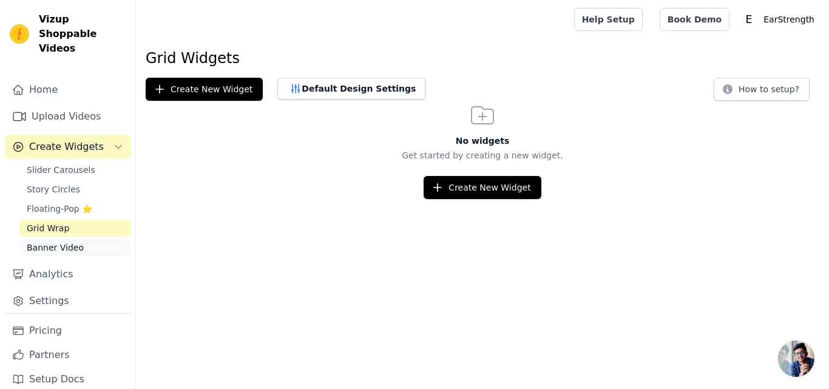
click at [62, 241] on span "Banner Video" at bounding box center [55, 247] width 57 height 12
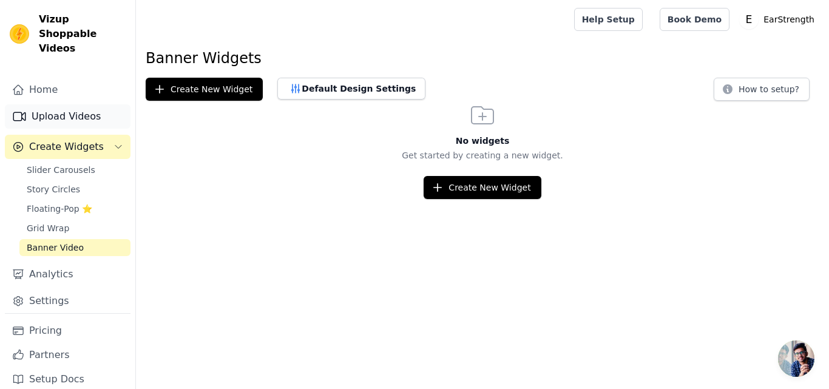
click at [53, 104] on link "Upload Videos" at bounding box center [68, 116] width 126 height 24
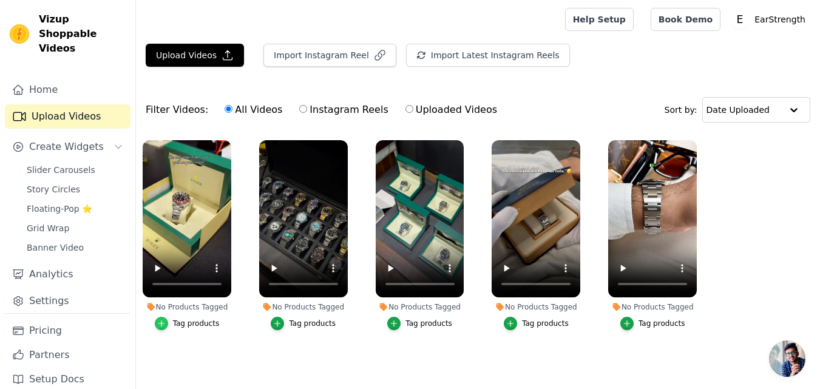
click at [157, 324] on div "button" at bounding box center [161, 323] width 13 height 13
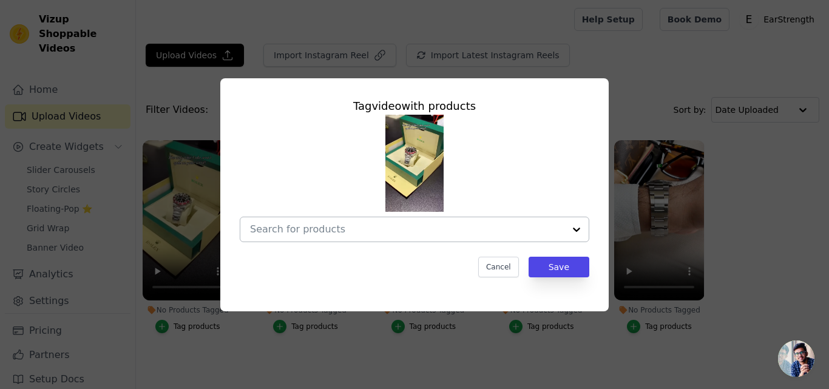
click at [325, 233] on input "No Products Tagged Tag video with products Cancel Save Tag products" at bounding box center [407, 229] width 314 height 12
click at [567, 269] on button "Save" at bounding box center [558, 267] width 61 height 21
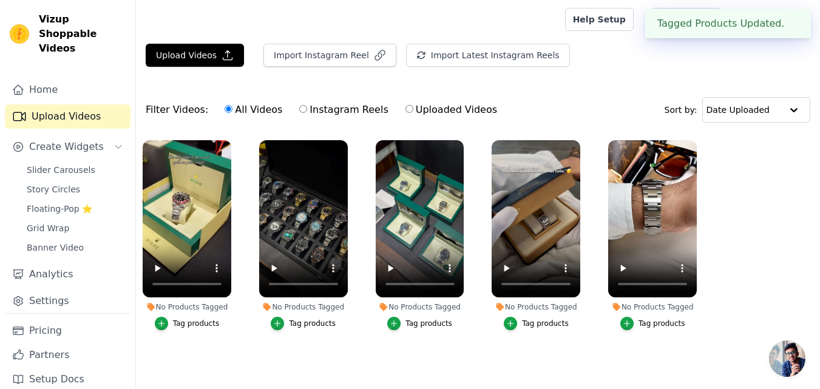
click at [785, 27] on button "✖" at bounding box center [791, 23] width 14 height 15
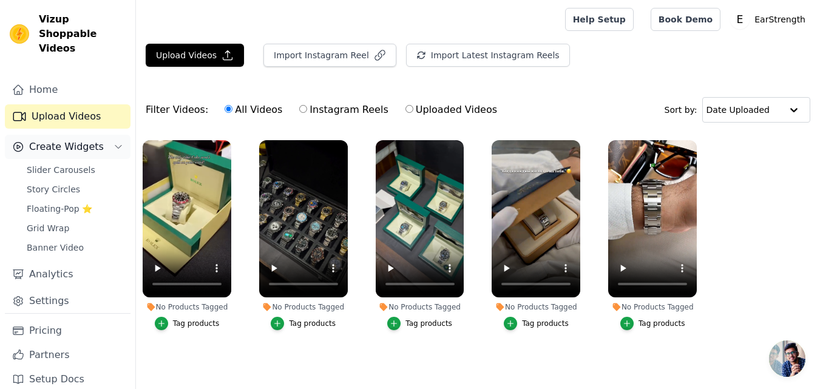
click at [55, 140] on span "Create Widgets" at bounding box center [66, 147] width 75 height 15
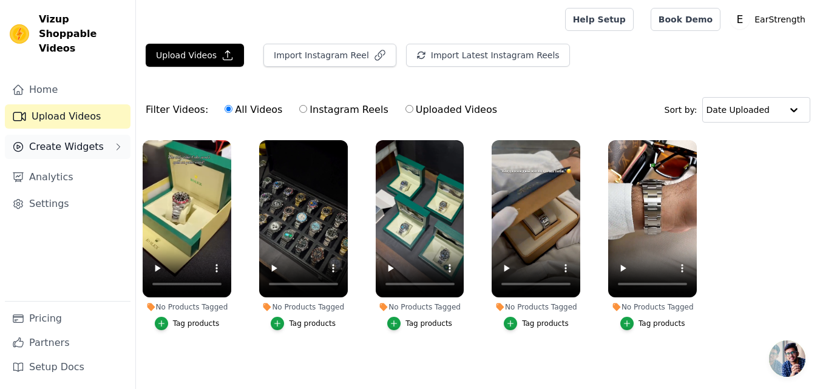
click at [55, 140] on span "Create Widgets" at bounding box center [66, 147] width 75 height 15
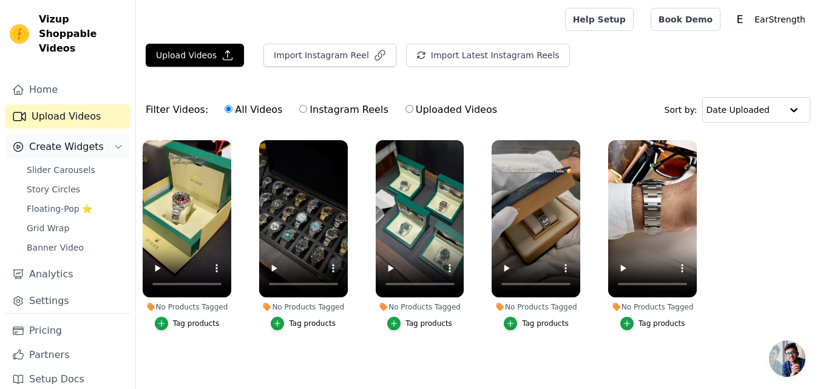
click at [55, 140] on span "Create Widgets" at bounding box center [66, 147] width 75 height 15
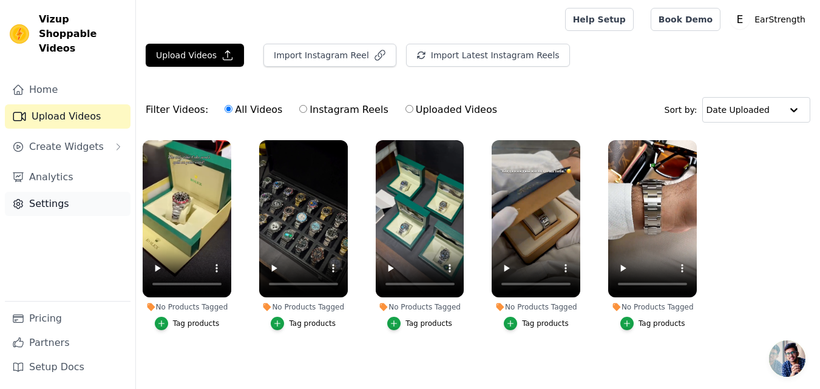
click at [47, 192] on link "Settings" at bounding box center [68, 204] width 126 height 24
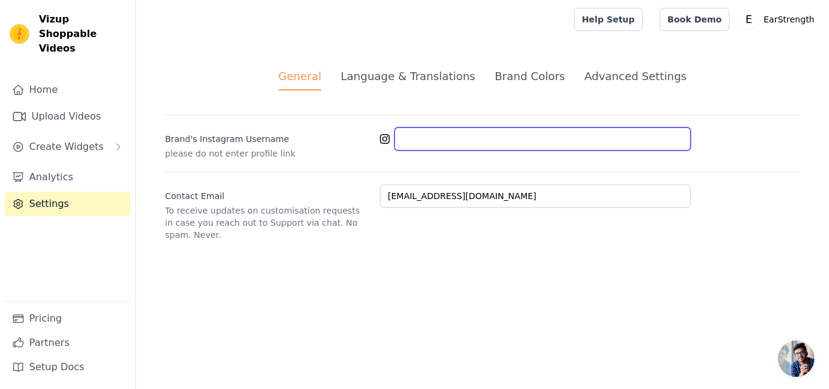
click at [430, 138] on input "Brand's Instagram Username" at bounding box center [542, 138] width 296 height 23
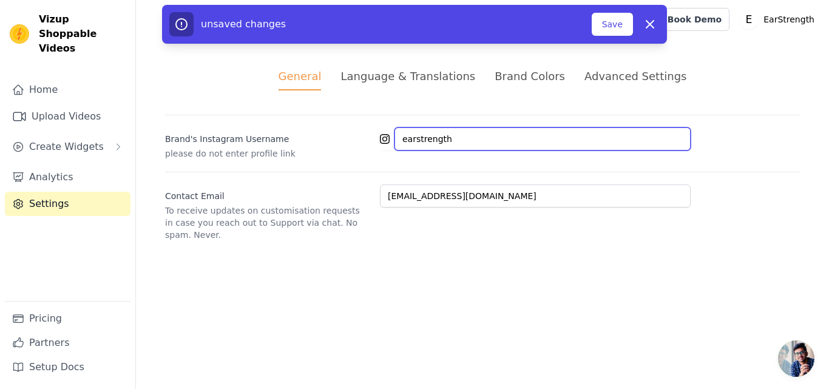
type input "earstrength"
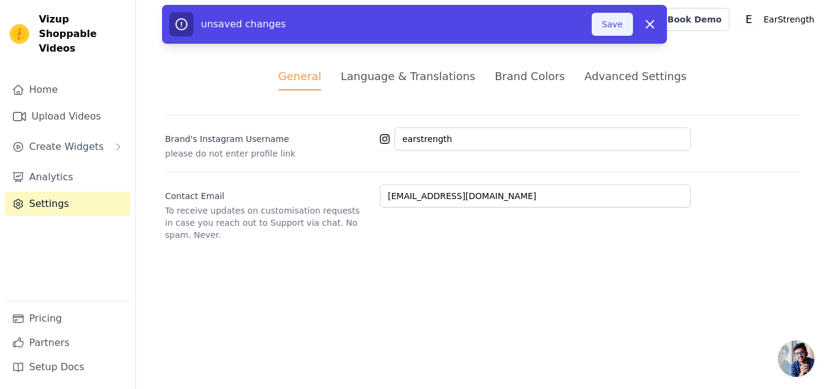
click at [610, 16] on button "Save" at bounding box center [611, 24] width 41 height 23
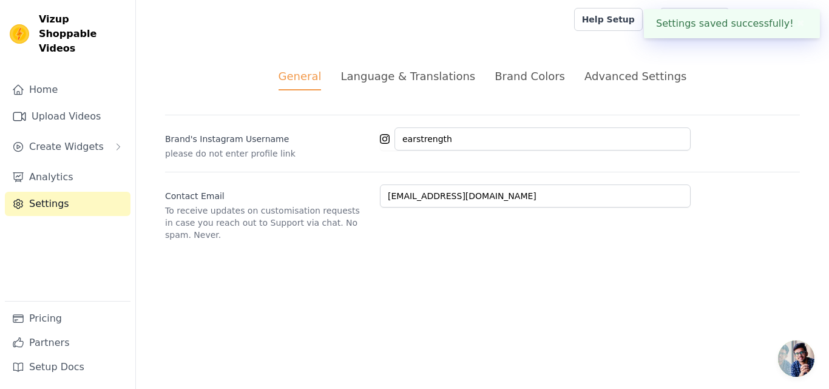
click at [514, 76] on div "Brand Colors" at bounding box center [529, 76] width 70 height 16
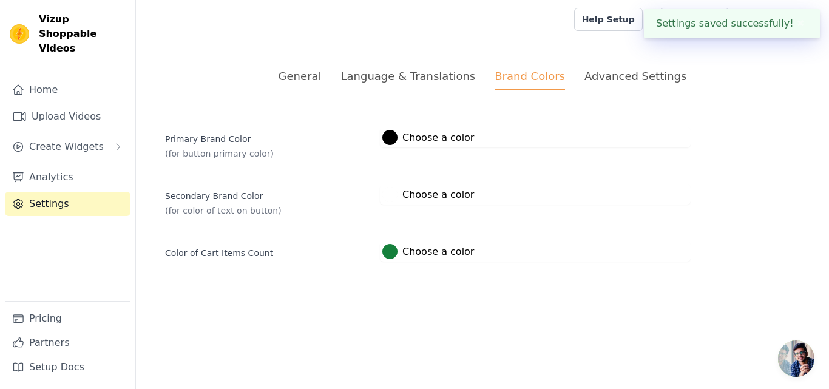
click at [389, 141] on div at bounding box center [389, 137] width 15 height 15
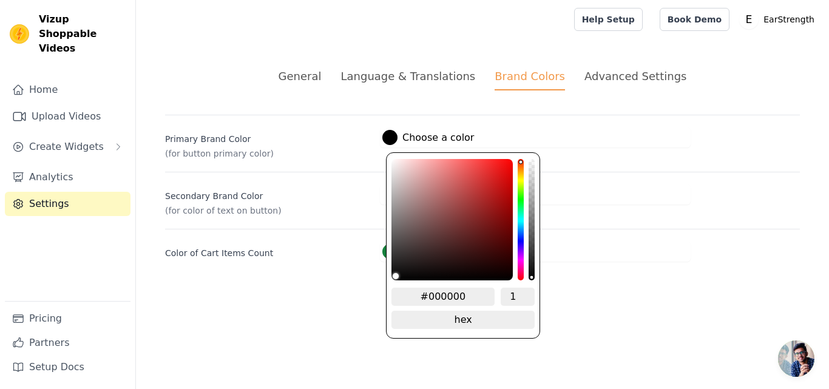
click at [389, 141] on div at bounding box center [389, 137] width 15 height 15
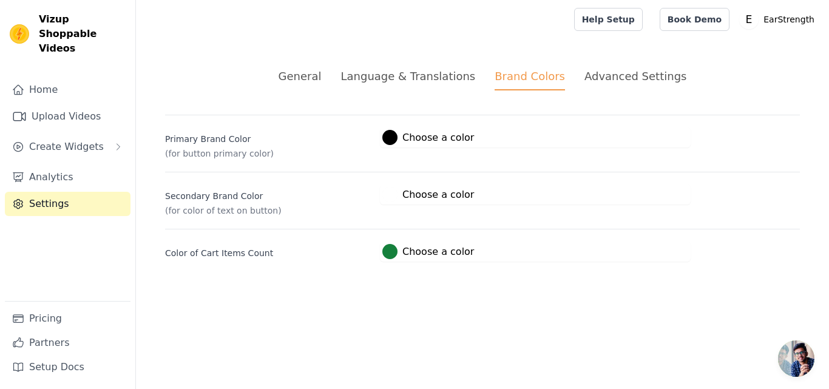
click at [388, 244] on span "#15803c Choose a color #15803c 1 hex change to rgb" at bounding box center [428, 250] width 96 height 12
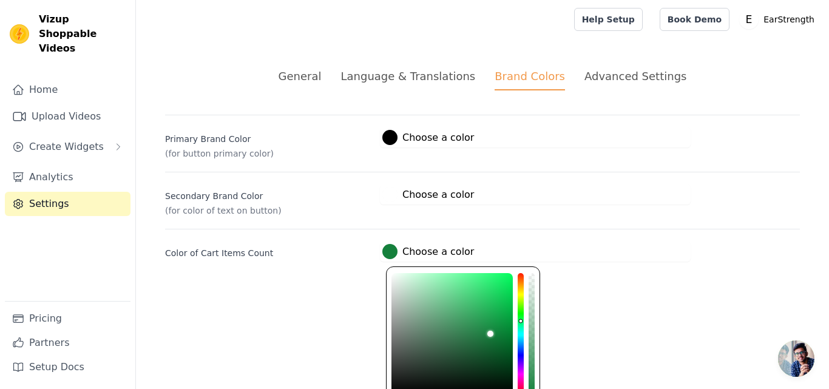
click at [388, 252] on div at bounding box center [389, 251] width 15 height 15
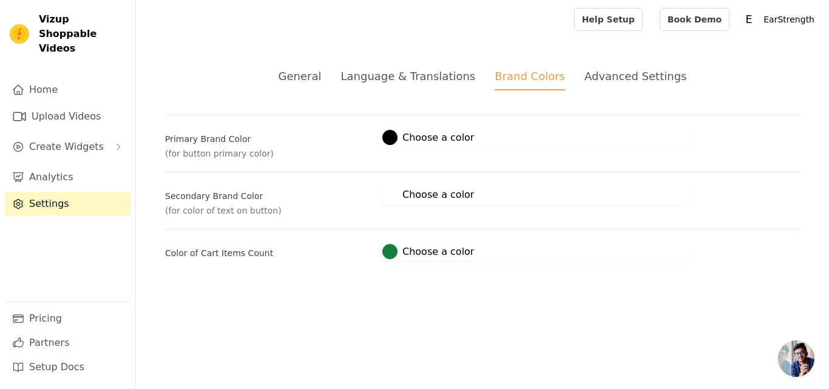
click at [646, 72] on div "Advanced Settings" at bounding box center [635, 76] width 102 height 16
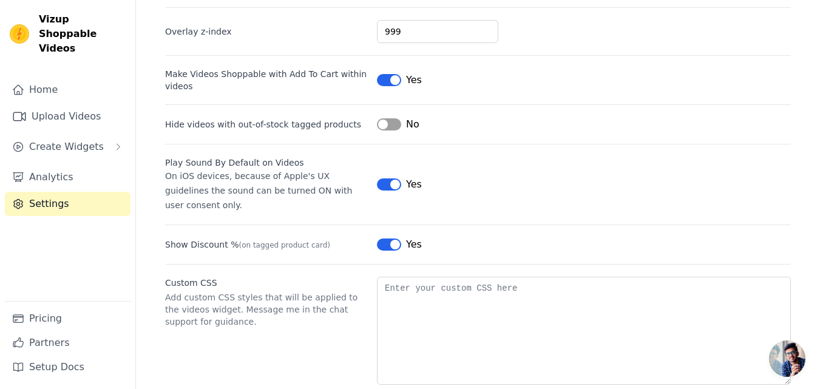
scroll to position [118, 0]
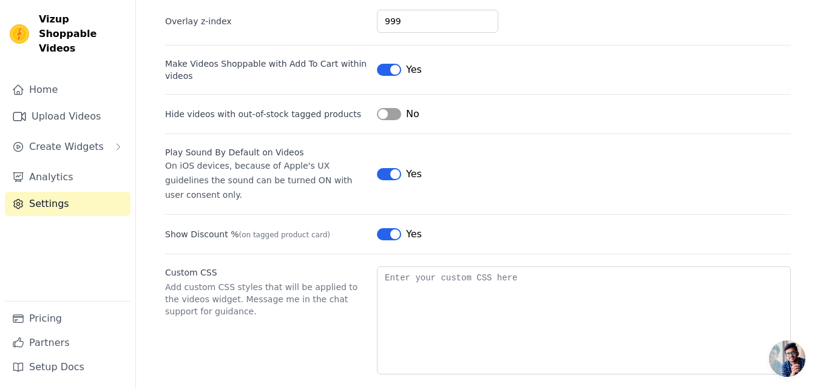
click at [392, 228] on button "Label" at bounding box center [389, 234] width 24 height 12
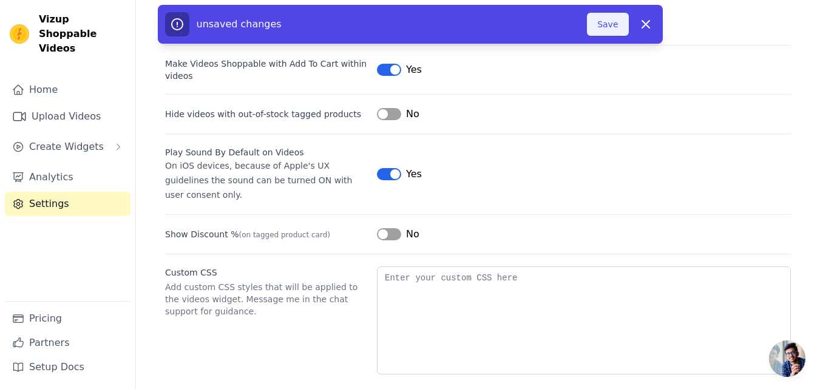
click at [610, 34] on button "Save" at bounding box center [607, 24] width 41 height 23
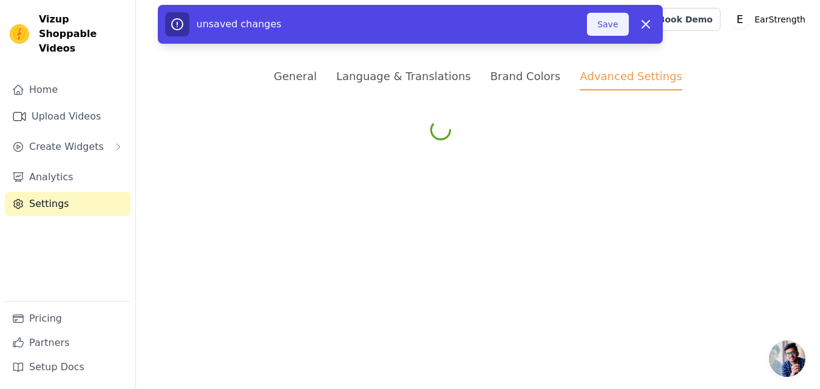
scroll to position [0, 0]
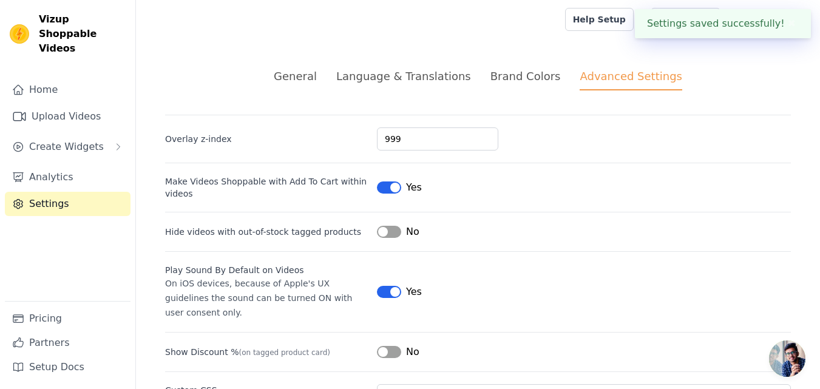
click at [317, 83] on div "General" at bounding box center [295, 76] width 43 height 16
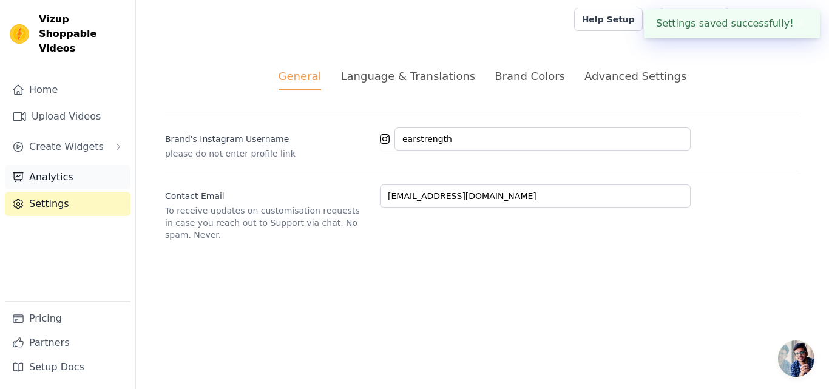
click at [83, 170] on link "Analytics" at bounding box center [68, 177] width 126 height 24
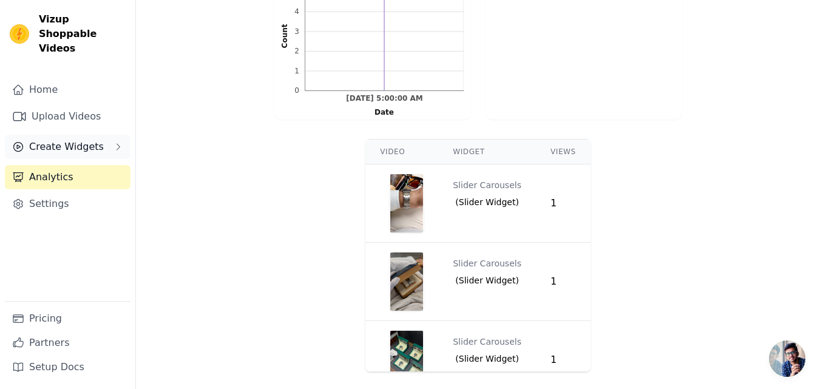
click at [56, 140] on span "Create Widgets" at bounding box center [66, 147] width 75 height 15
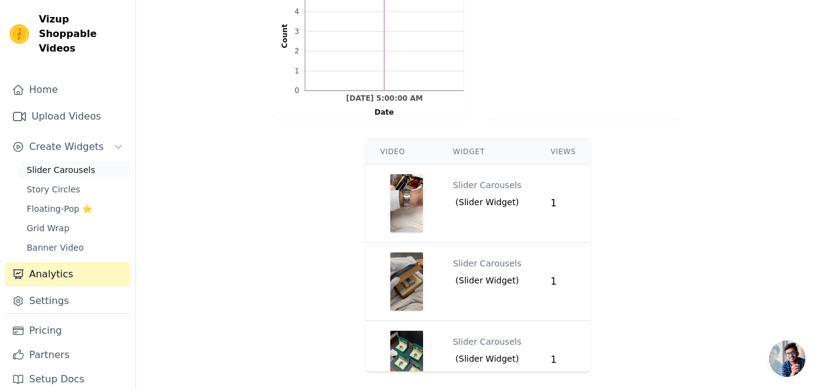
click at [58, 164] on span "Slider Carousels" at bounding box center [61, 170] width 69 height 12
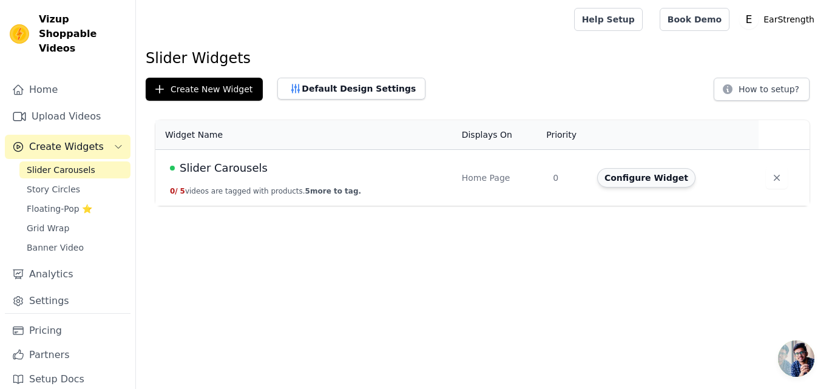
click at [628, 173] on button "Configure Widget" at bounding box center [646, 177] width 98 height 19
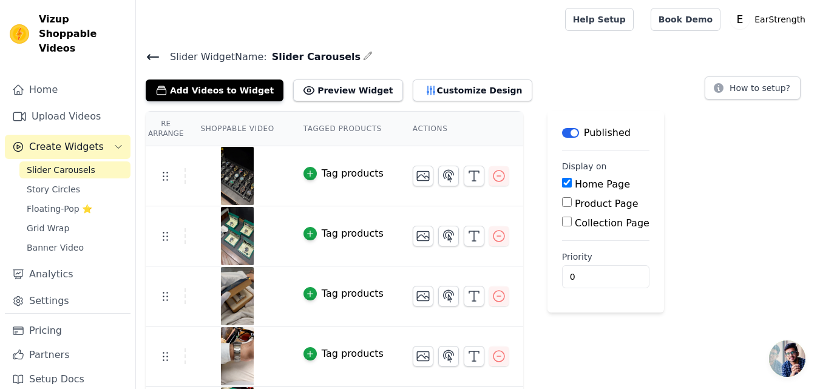
scroll to position [57, 0]
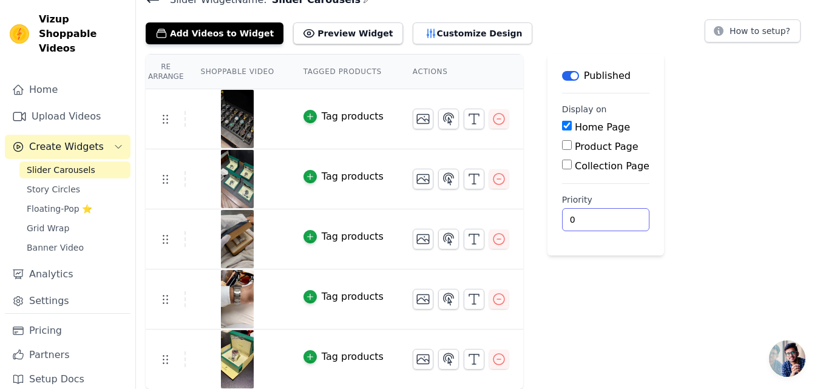
click at [581, 228] on input "0" at bounding box center [605, 219] width 87 height 23
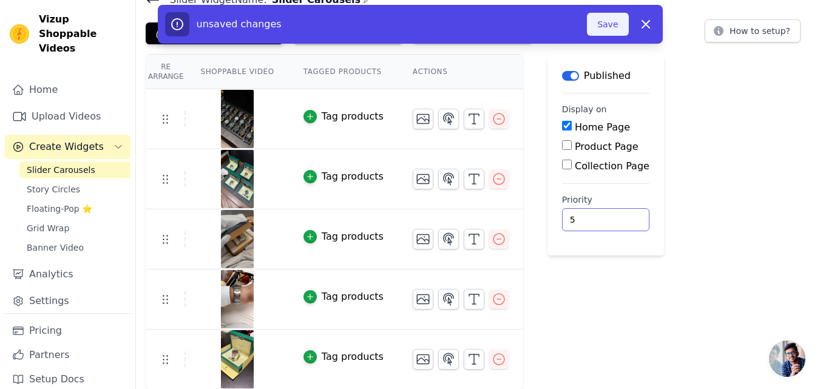
type input "5"
click at [612, 33] on button "Save" at bounding box center [607, 24] width 41 height 23
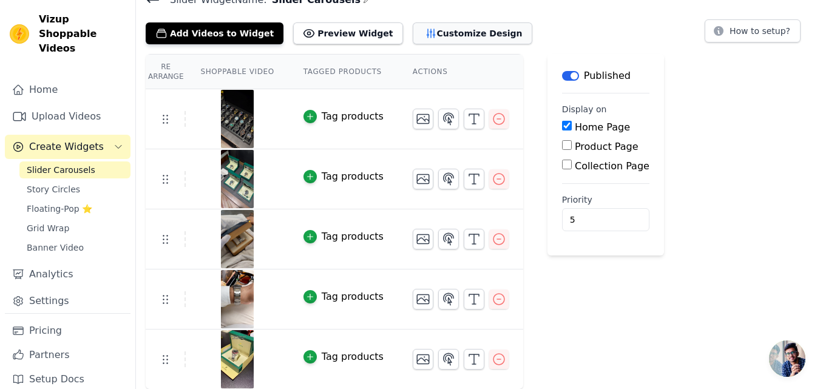
click at [413, 25] on button "Customize Design" at bounding box center [473, 33] width 120 height 22
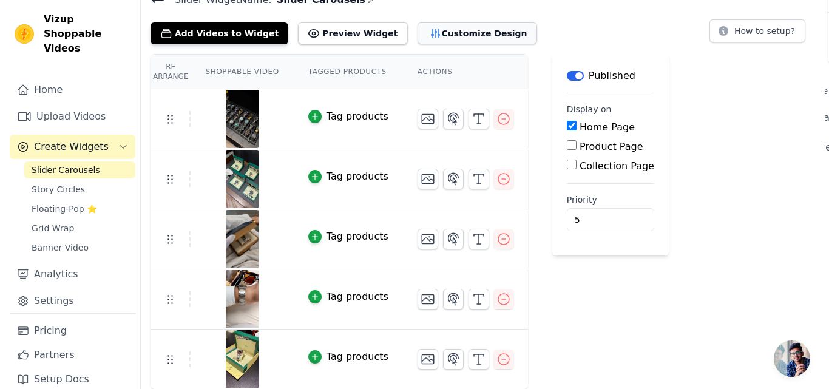
scroll to position [0, 0]
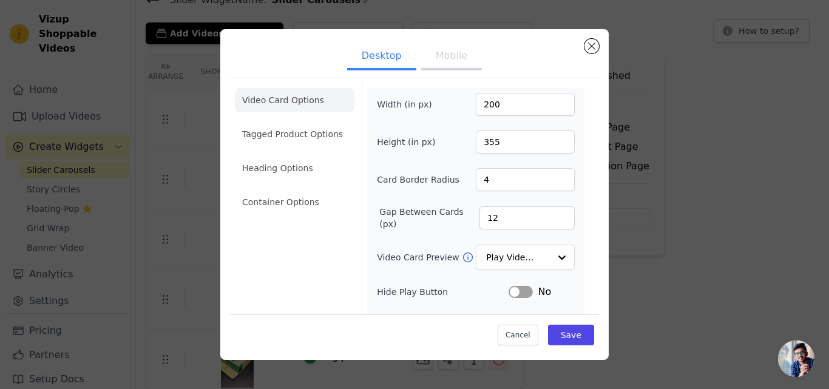
click at [435, 56] on button "Mobile" at bounding box center [451, 57] width 61 height 27
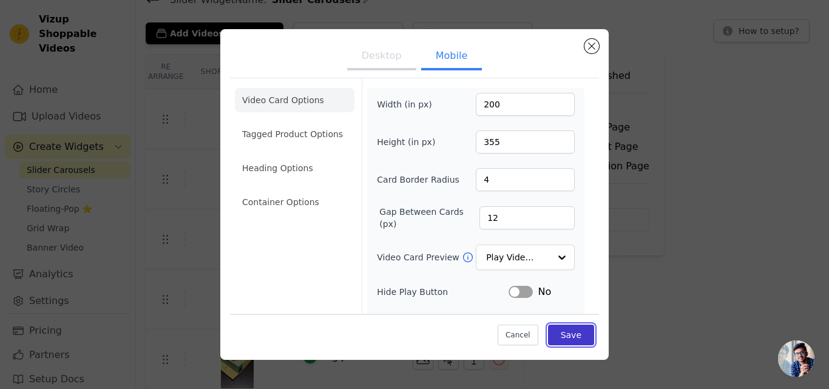
click at [569, 339] on button "Save" at bounding box center [571, 335] width 46 height 21
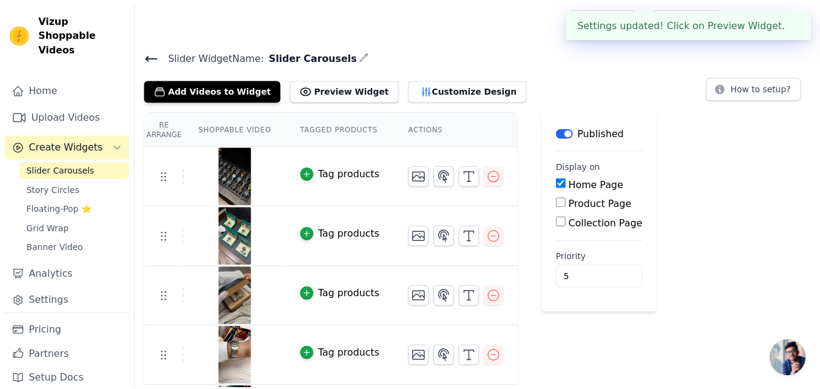
scroll to position [57, 0]
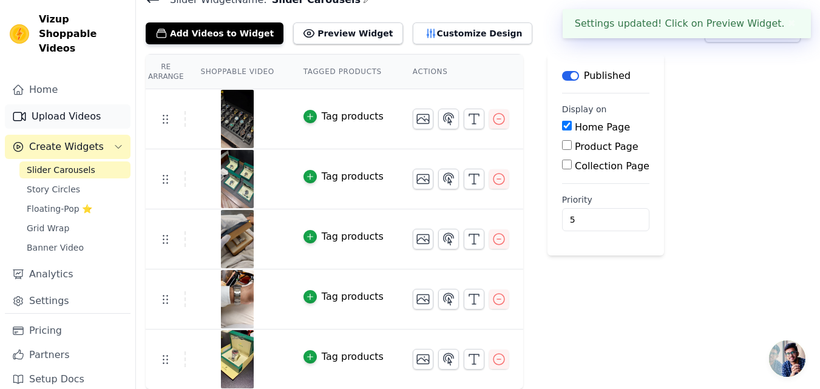
click at [60, 105] on link "Upload Videos" at bounding box center [68, 116] width 126 height 24
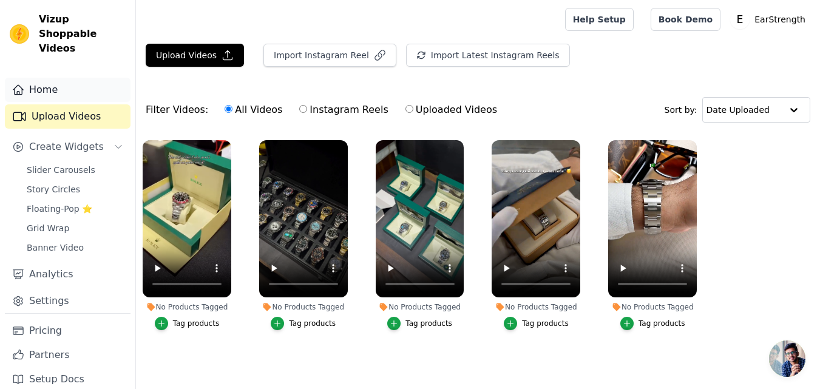
click at [32, 78] on link "Home" at bounding box center [68, 90] width 126 height 24
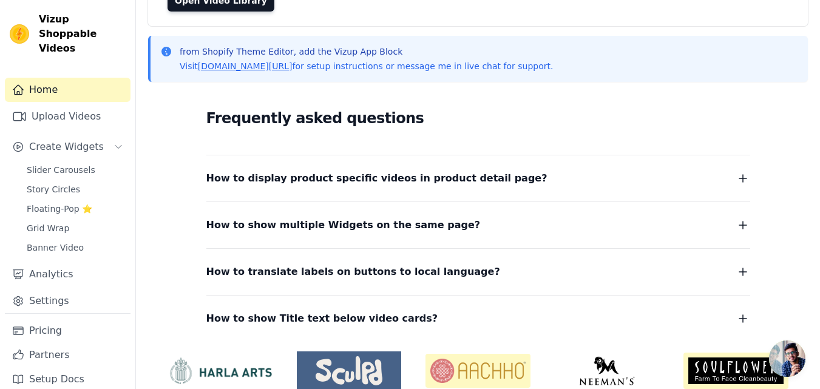
scroll to position [189, 0]
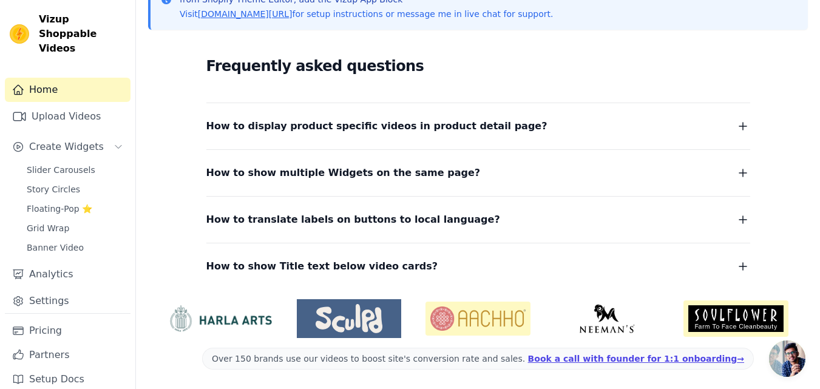
click at [745, 129] on icon "button" at bounding box center [742, 126] width 15 height 15
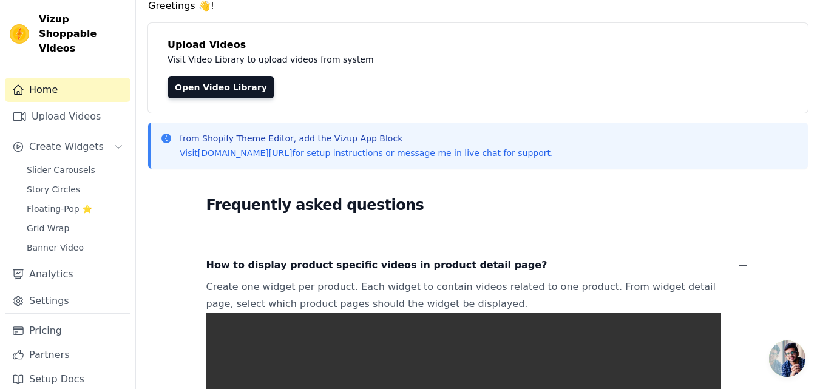
scroll to position [47, 0]
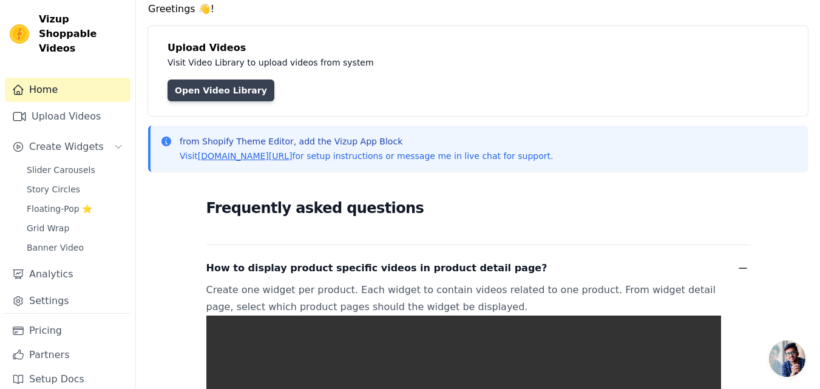
click at [212, 89] on link "Open Video Library" at bounding box center [220, 90] width 107 height 22
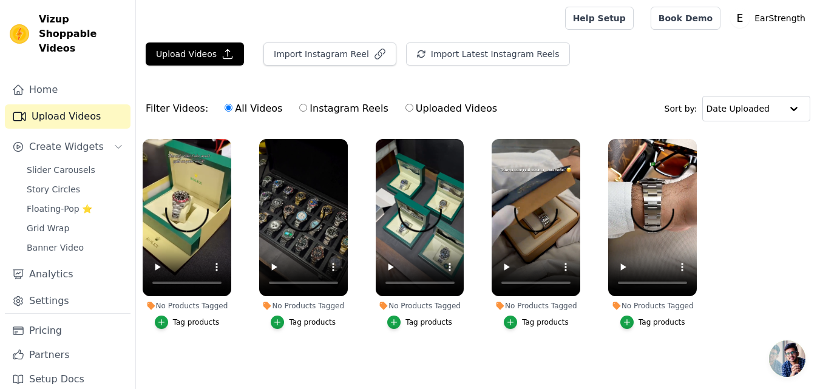
scroll to position [7, 0]
click at [170, 317] on button "Tag products" at bounding box center [187, 321] width 65 height 13
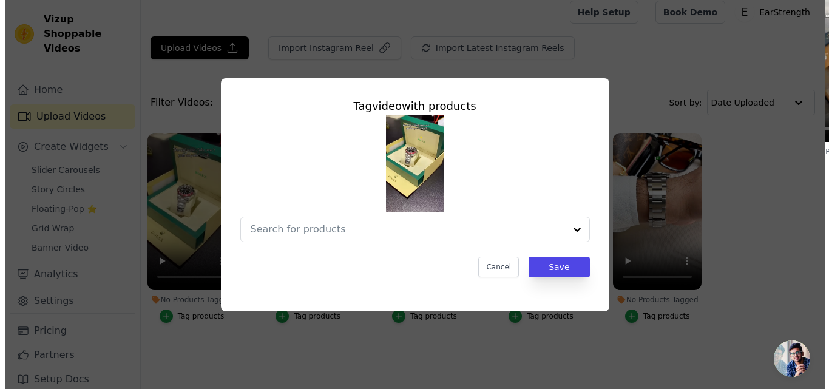
scroll to position [0, 0]
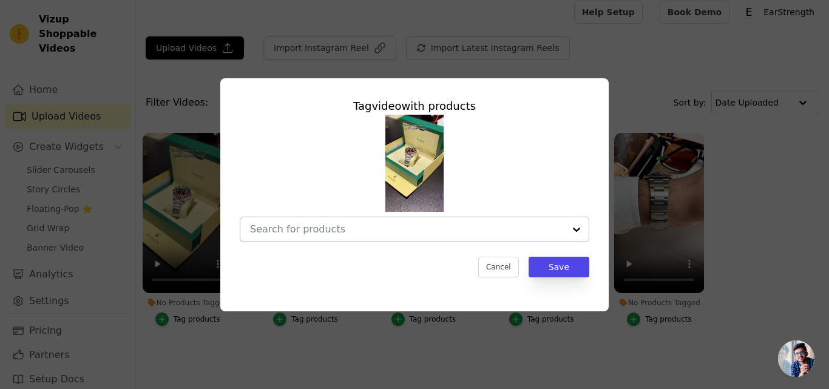
click at [565, 227] on div at bounding box center [576, 229] width 24 height 24
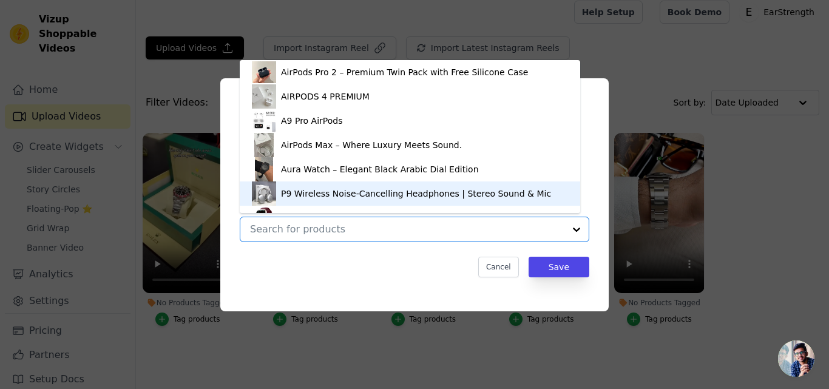
scroll to position [17, 0]
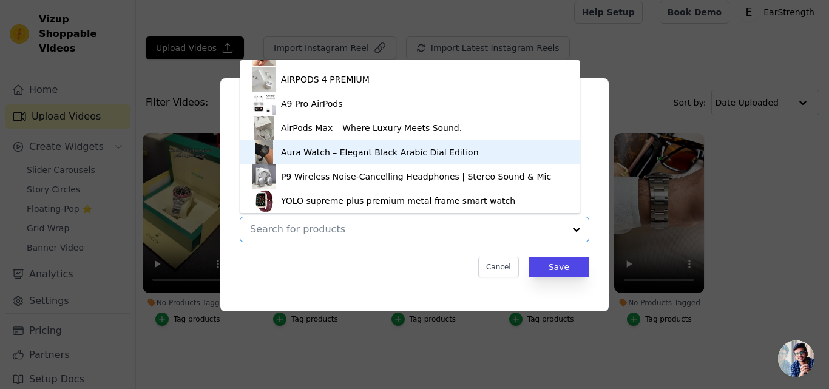
click at [415, 144] on div "Aura Watch – Elegant Black Arabic Dial Edition" at bounding box center [410, 152] width 316 height 24
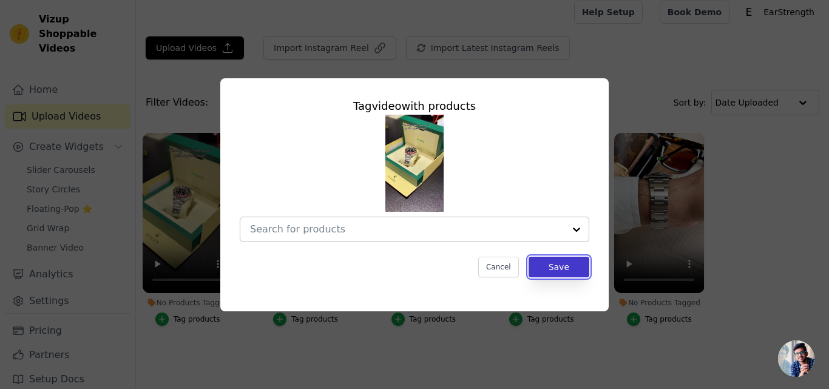
click at [567, 264] on button "Save" at bounding box center [558, 267] width 61 height 21
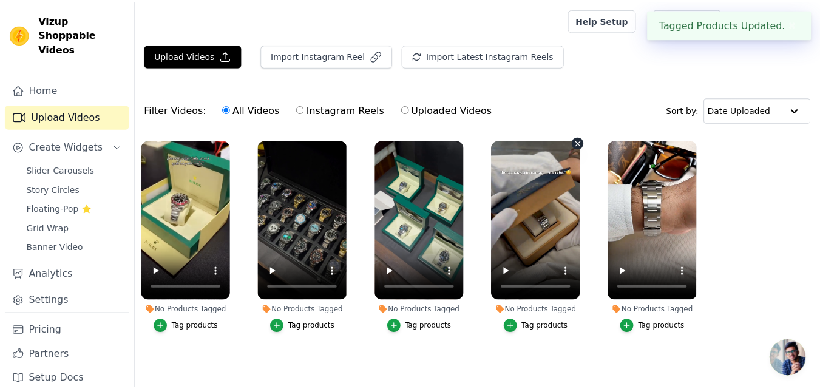
scroll to position [7, 0]
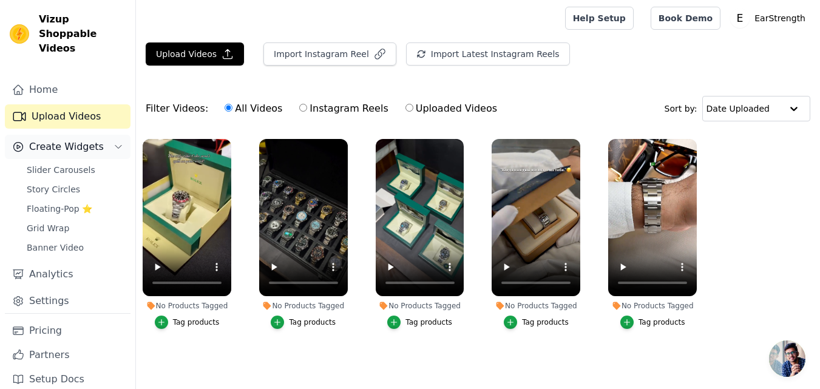
click at [52, 140] on span "Create Widgets" at bounding box center [66, 147] width 75 height 15
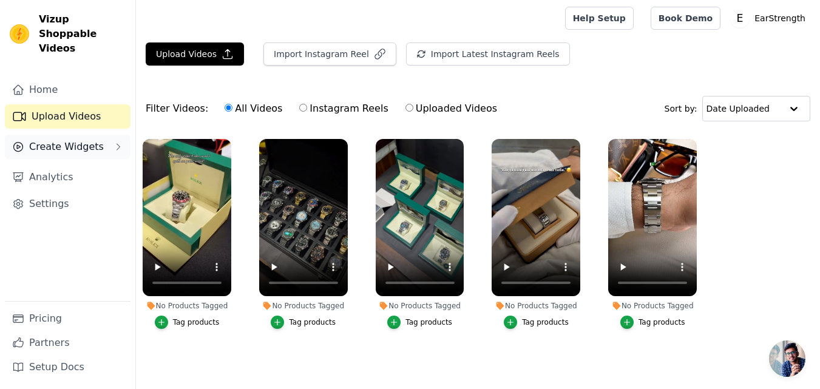
click at [52, 140] on span "Create Widgets" at bounding box center [66, 147] width 75 height 15
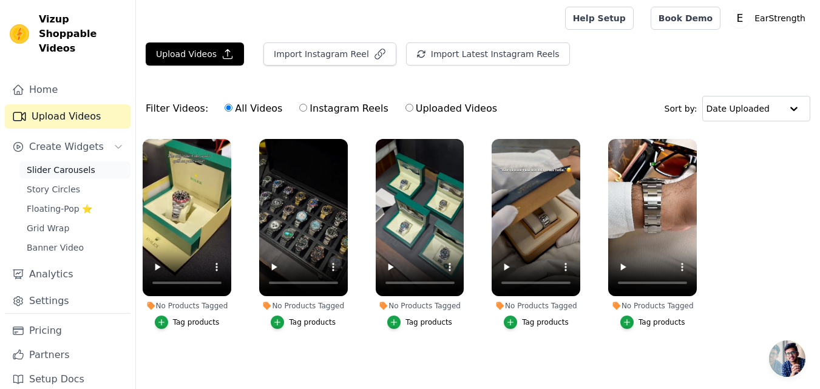
click at [58, 164] on span "Slider Carousels" at bounding box center [61, 170] width 69 height 12
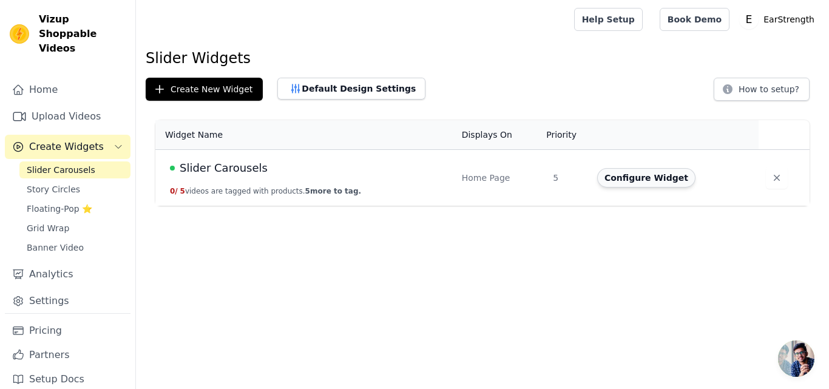
click at [655, 183] on button "Configure Widget" at bounding box center [646, 177] width 98 height 19
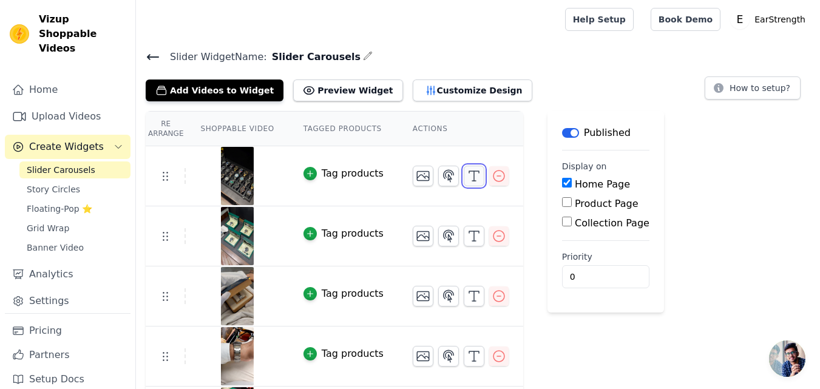
click at [469, 172] on polyline "button" at bounding box center [474, 172] width 10 height 2
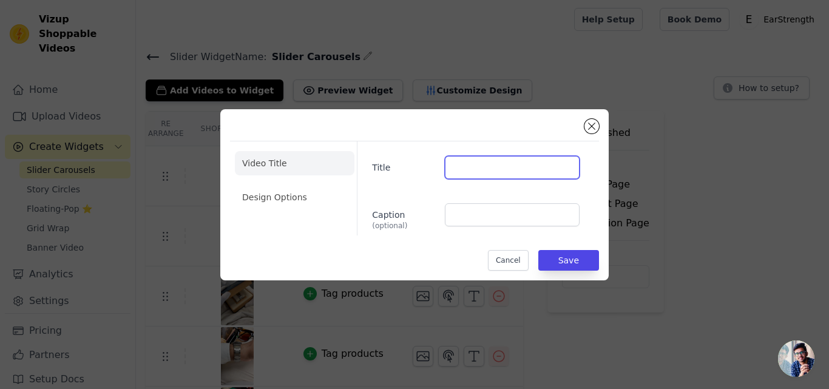
paste input "Worn by the Elite"
click at [479, 167] on input "Worn by the Elite" at bounding box center [512, 167] width 135 height 23
click at [488, 167] on input "Worn By the Elite" at bounding box center [512, 167] width 135 height 23
type input "Worn By The Elite"
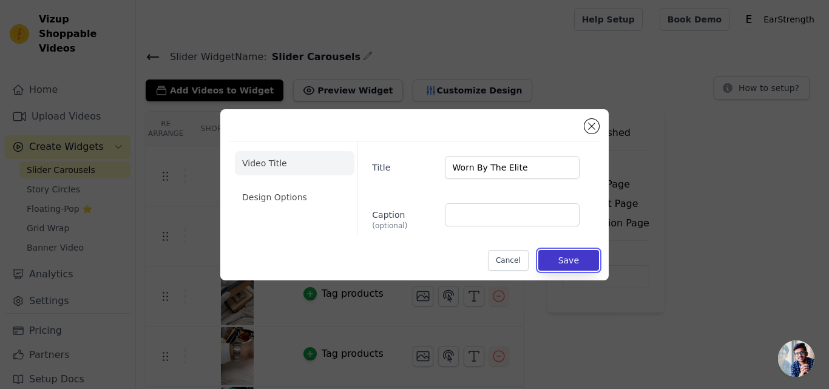
click at [568, 260] on button "Save" at bounding box center [568, 260] width 61 height 21
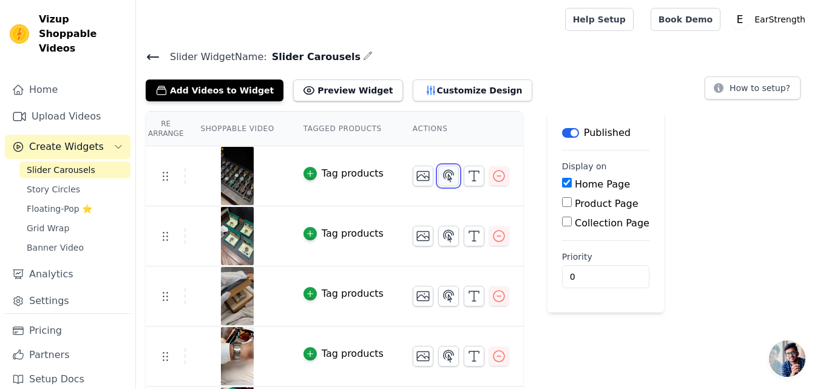
click at [441, 177] on icon "button" at bounding box center [448, 176] width 15 height 15
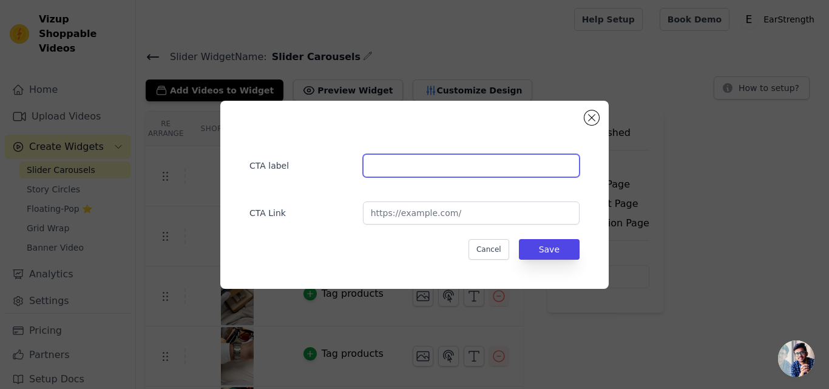
click at [529, 154] on input "text" at bounding box center [471, 165] width 217 height 23
click at [591, 117] on button "Close modal" at bounding box center [591, 117] width 15 height 15
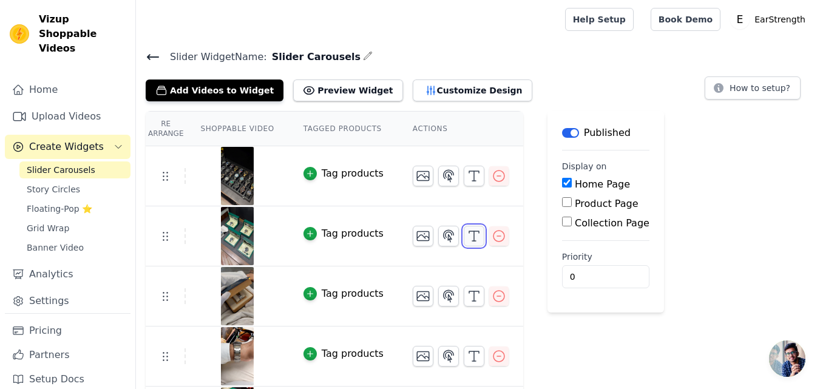
click at [467, 237] on icon "button" at bounding box center [474, 236] width 15 height 15
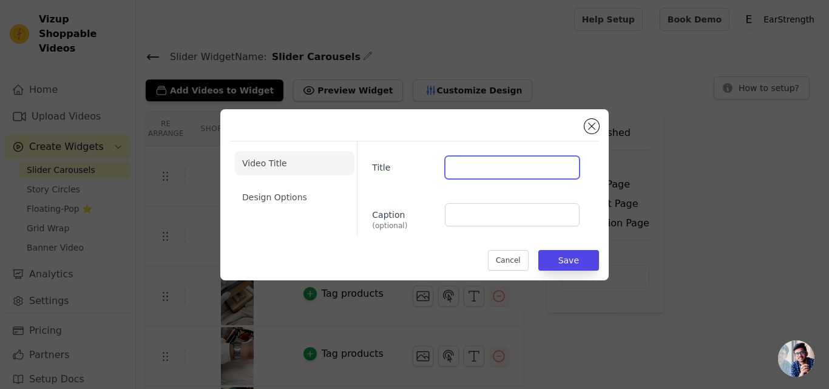
paste input "Crafted for Legacy"
type input "Crafted for Legacy"
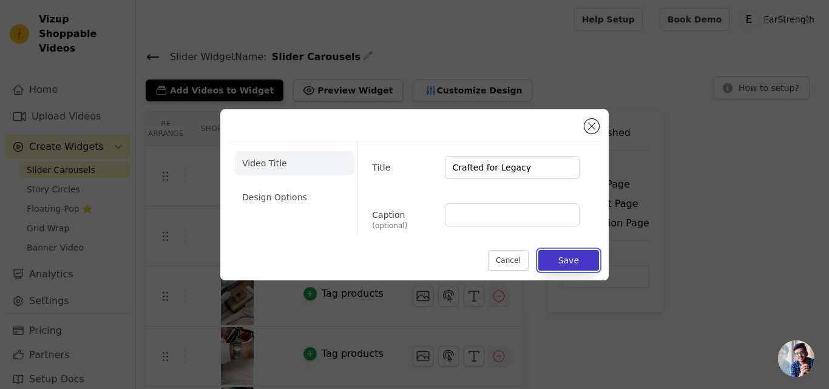
click at [554, 263] on button "Save" at bounding box center [568, 260] width 61 height 21
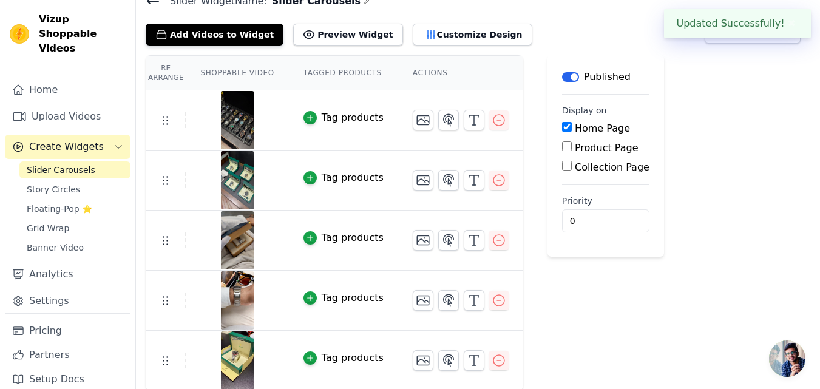
scroll to position [57, 0]
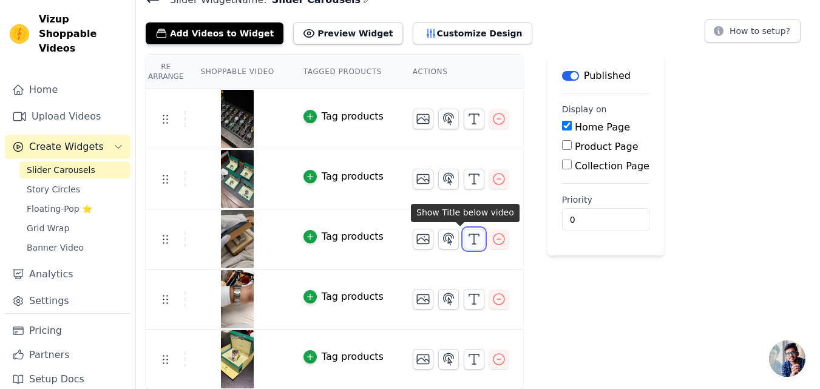
click at [467, 240] on icon "button" at bounding box center [474, 239] width 15 height 15
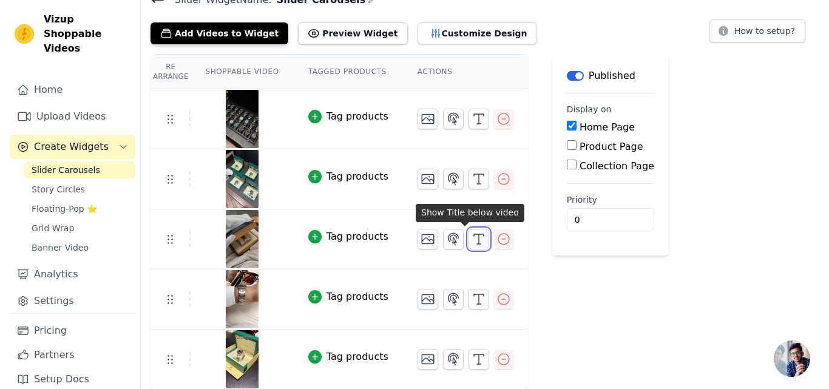
scroll to position [0, 0]
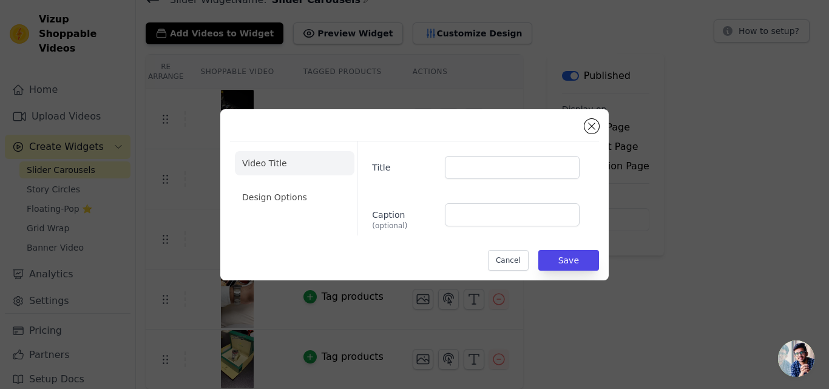
drag, startPoint x: 471, startPoint y: 175, endPoint x: 681, endPoint y: 268, distance: 230.1
click at [681, 268] on div "Video Title Design Options Title Caption (optional) Cancel Save" at bounding box center [414, 195] width 790 height 210
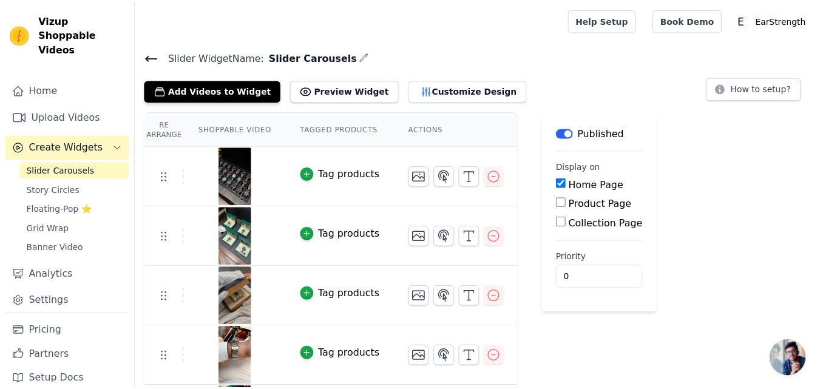
scroll to position [57, 0]
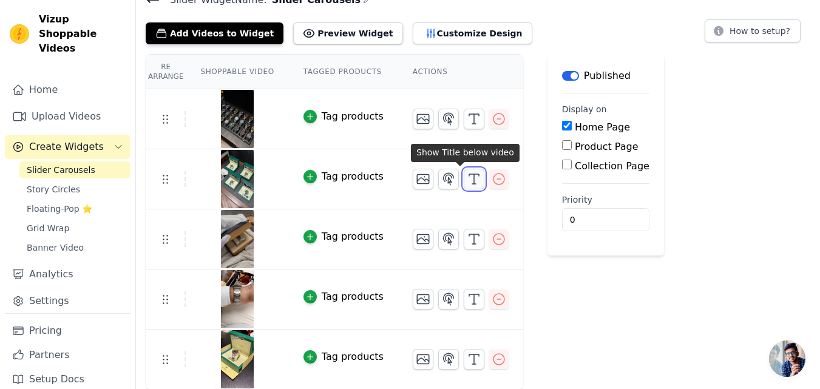
click at [467, 183] on icon "button" at bounding box center [474, 179] width 15 height 15
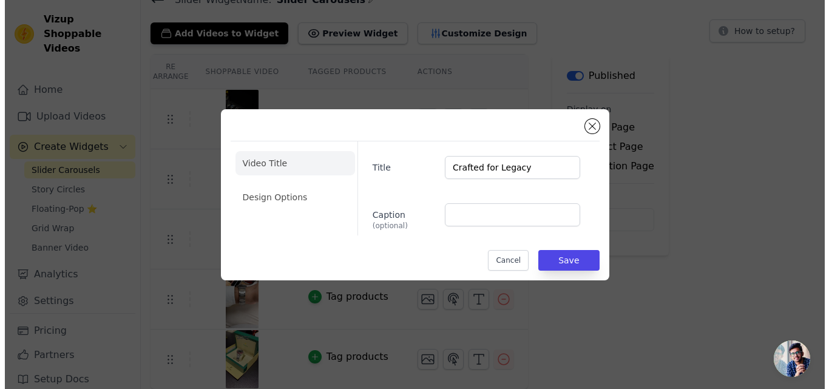
scroll to position [0, 0]
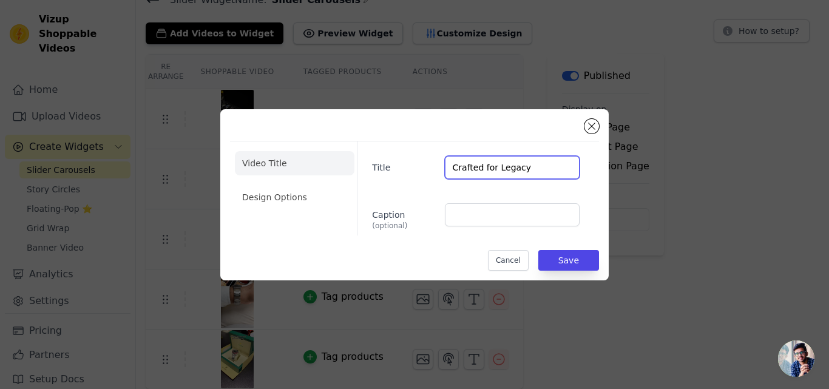
click at [525, 170] on input "Crafted for Legacy" at bounding box center [512, 167] width 135 height 23
paste input "Watches that Speak Success"
click at [446, 170] on input "Crafted for Legacy Watches that Speak Success" at bounding box center [512, 167] width 135 height 23
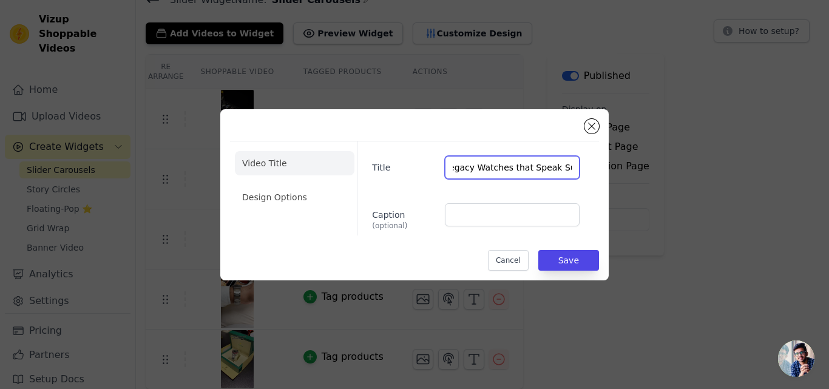
click at [452, 167] on input "Crafted for Legacy Watches that Speak Success" at bounding box center [512, 167] width 135 height 23
click at [453, 167] on input "Crafted for Legacy Watches that Speak Success" at bounding box center [512, 167] width 135 height 23
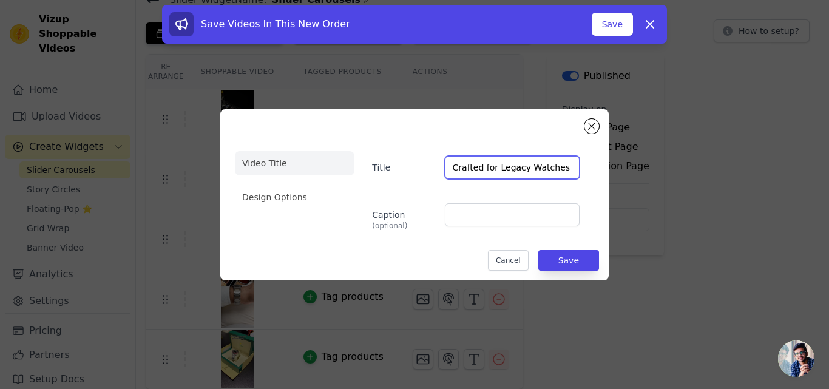
click at [524, 168] on input "Crafted for Legacy Watches that Speak Success" at bounding box center [512, 167] width 135 height 23
click at [520, 168] on input "Crafted for Legacy Watches that Speak Success" at bounding box center [512, 167] width 135 height 23
click at [518, 168] on input "Crafted for Legacy Watches that Speak Success" at bounding box center [512, 167] width 135 height 23
drag, startPoint x: 518, startPoint y: 168, endPoint x: 493, endPoint y: 168, distance: 25.5
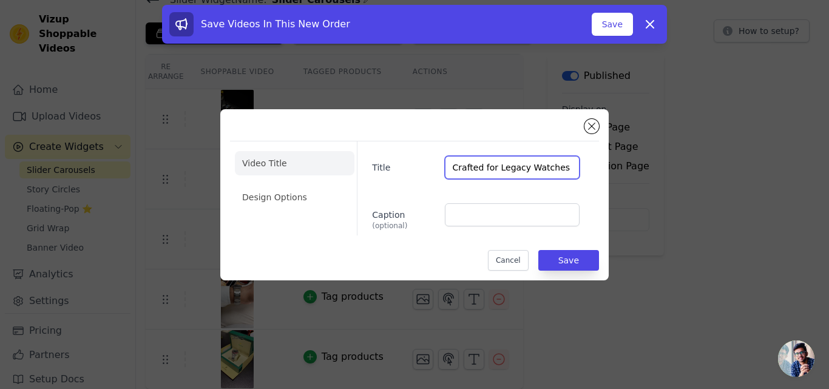
click at [493, 168] on input "Crafted for Legacy Watches that Speak Success" at bounding box center [512, 167] width 135 height 23
click at [520, 169] on input "Crafted for Legacy Watches that Speak Success" at bounding box center [512, 167] width 135 height 23
drag, startPoint x: 520, startPoint y: 169, endPoint x: 450, endPoint y: 167, distance: 70.4
click at [450, 167] on input "Crafted for Legacy Watches that Speak Success" at bounding box center [512, 167] width 135 height 23
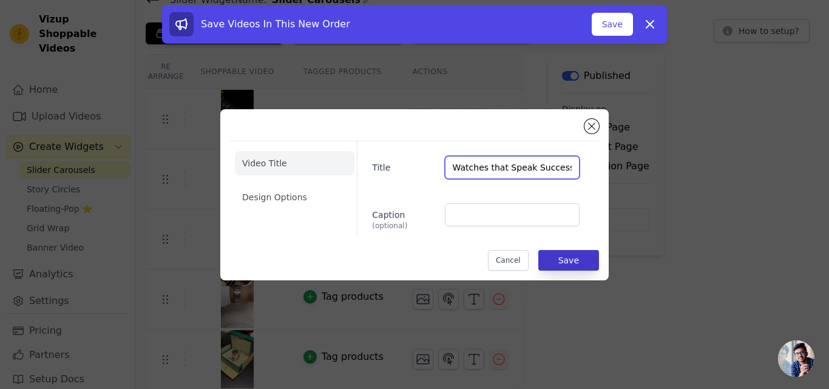
type input "Watches that Speak Success"
click at [570, 256] on button "Save" at bounding box center [568, 260] width 61 height 21
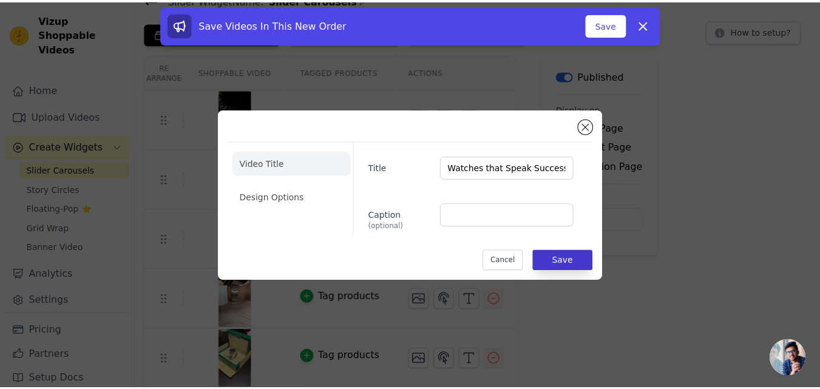
scroll to position [57, 0]
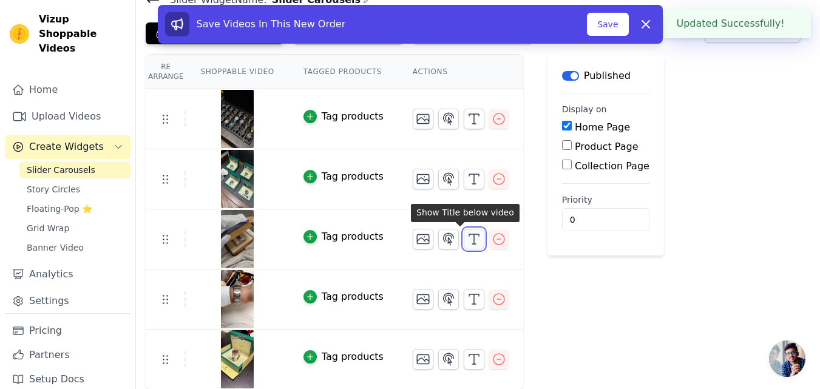
click at [467, 241] on icon "button" at bounding box center [474, 239] width 15 height 15
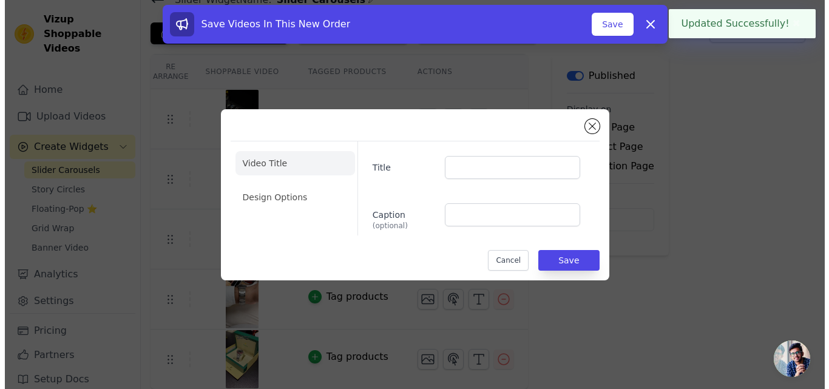
scroll to position [0, 0]
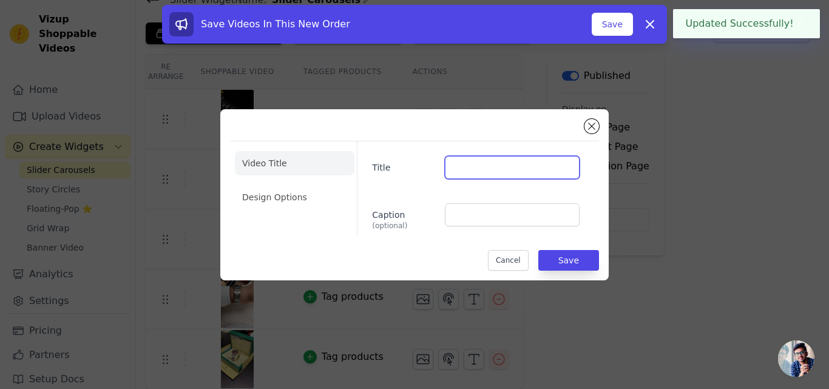
paste input "Crafted for Legacy"
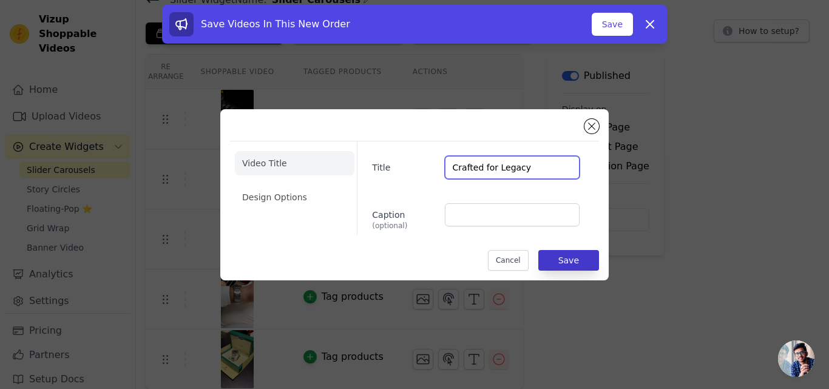
type input "Crafted for Legacy"
click at [563, 256] on button "Save" at bounding box center [568, 260] width 61 height 21
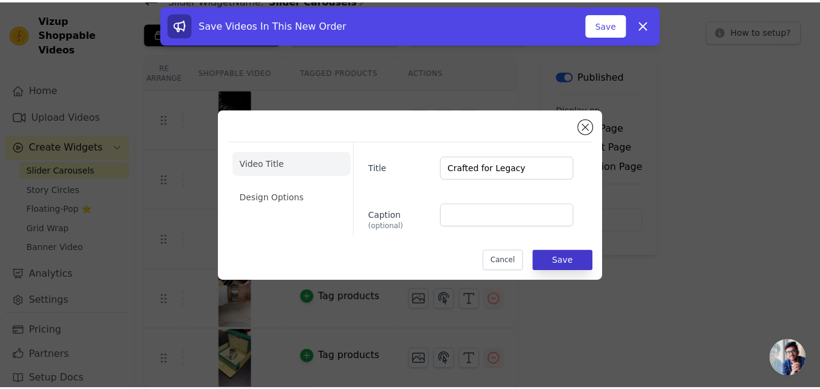
scroll to position [57, 0]
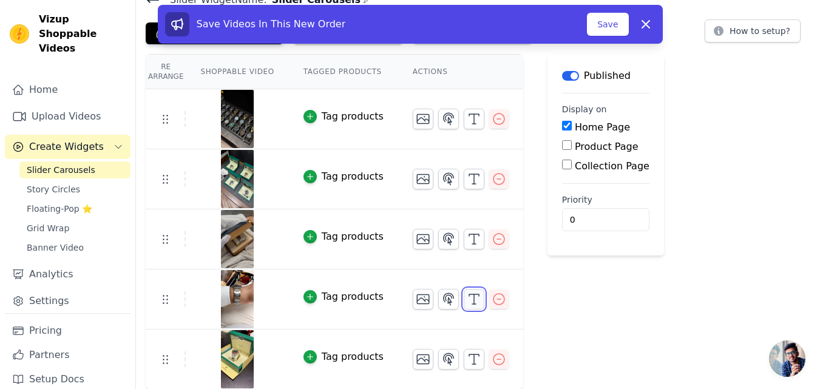
click at [467, 300] on icon "button" at bounding box center [474, 299] width 15 height 15
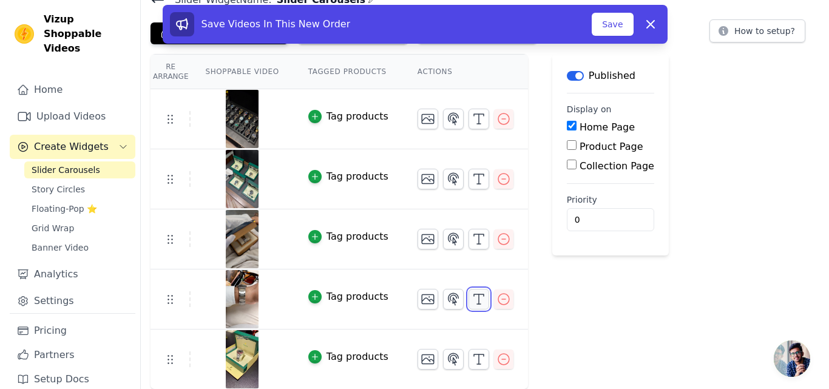
scroll to position [0, 0]
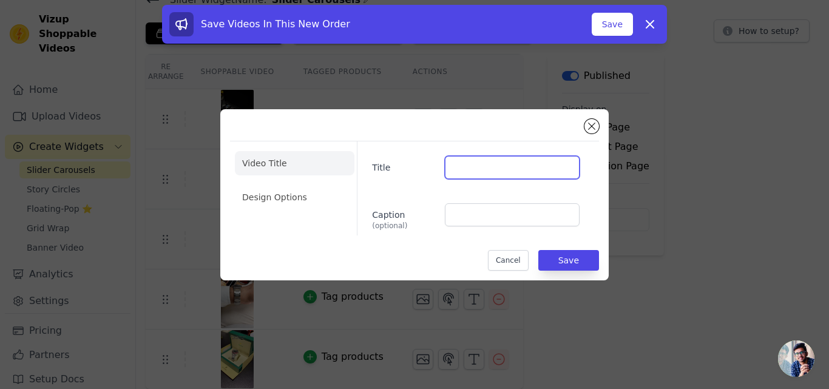
paste input "Pure Luxury. No Compromise"
type input "Pure Luxury. No Compromise"
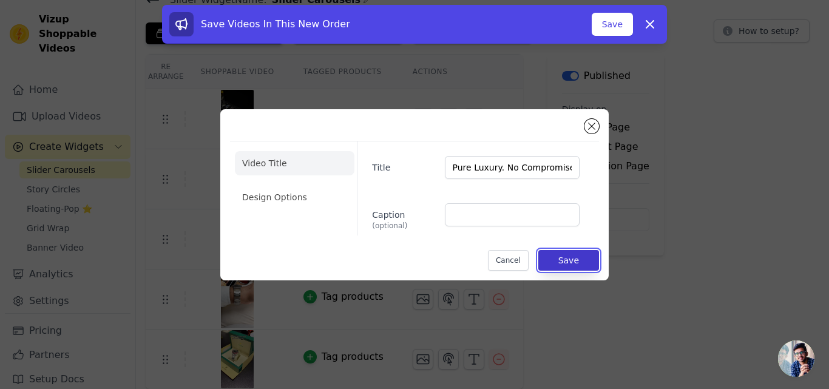
click at [578, 263] on button "Save" at bounding box center [568, 260] width 61 height 21
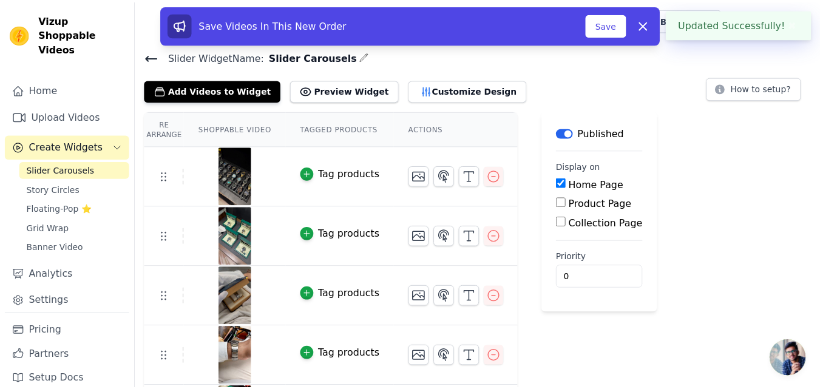
scroll to position [57, 0]
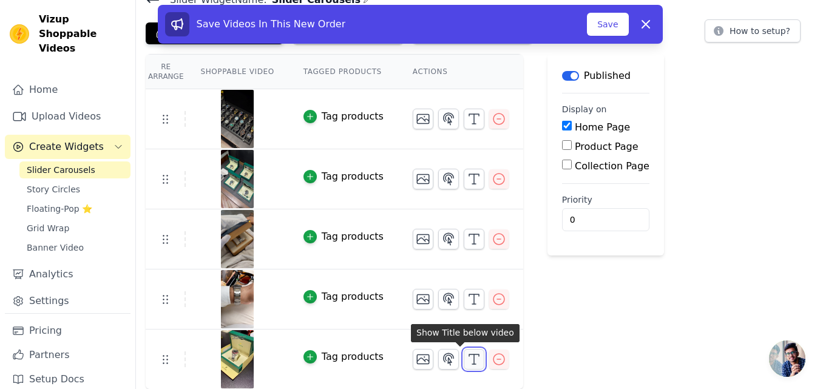
click at [463, 356] on button "button" at bounding box center [473, 359] width 21 height 21
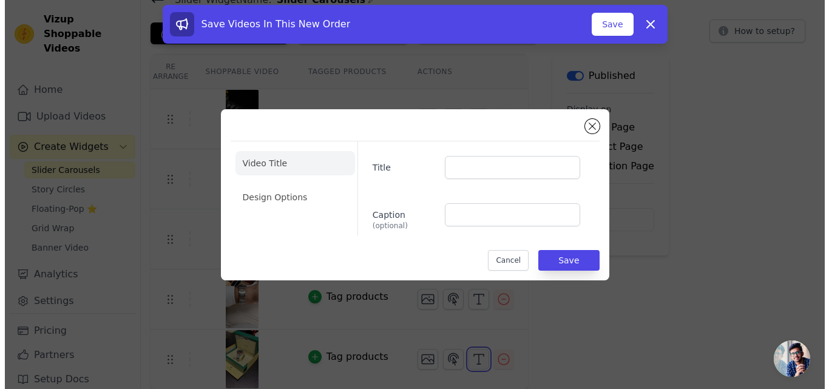
scroll to position [0, 0]
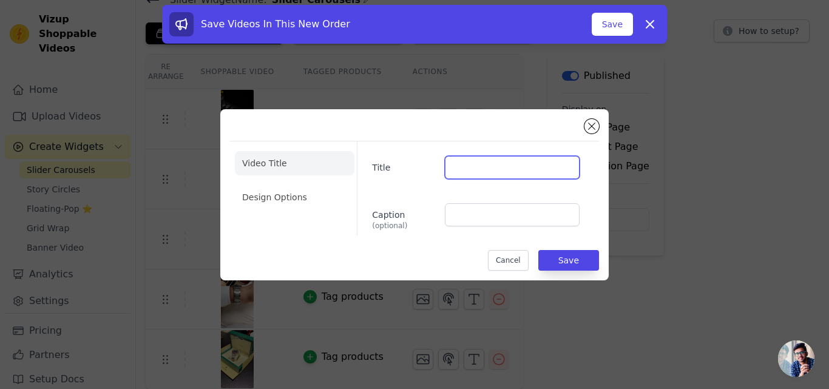
paste input "Exclusivity Starts Here"
type input "Exclusivity Starts Here"
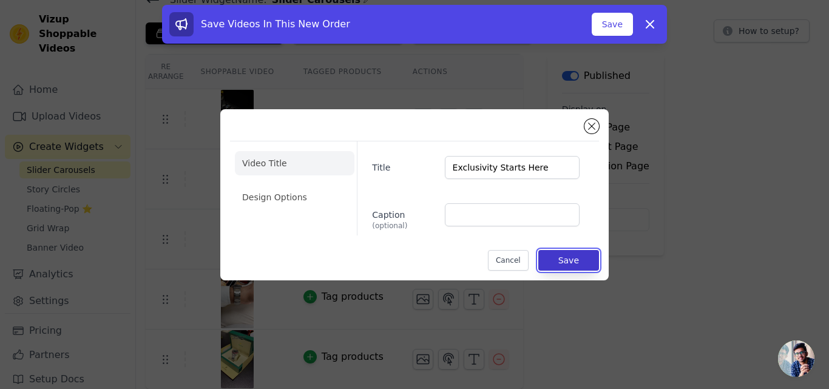
click at [564, 266] on button "Save" at bounding box center [568, 260] width 61 height 21
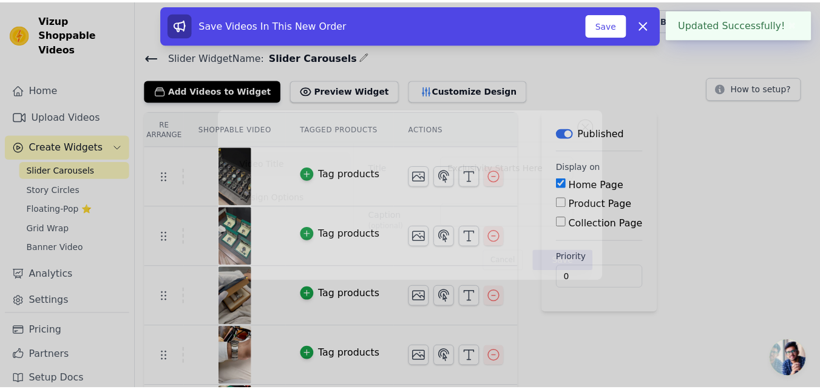
scroll to position [57, 0]
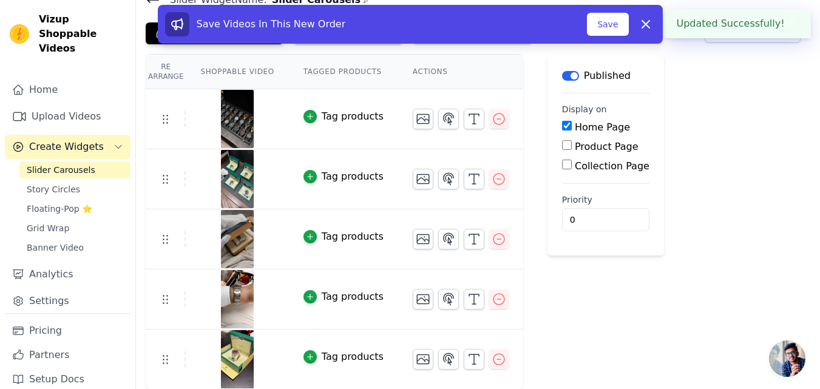
click at [562, 147] on div "Product Page" at bounding box center [605, 147] width 87 height 15
click at [562, 144] on input "Product Page" at bounding box center [567, 145] width 10 height 10
checkbox input "true"
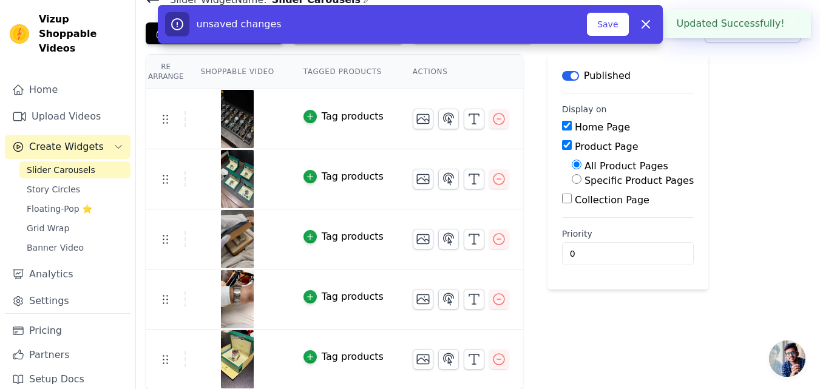
click at [562, 193] on div "Collection Page" at bounding box center [628, 200] width 132 height 15
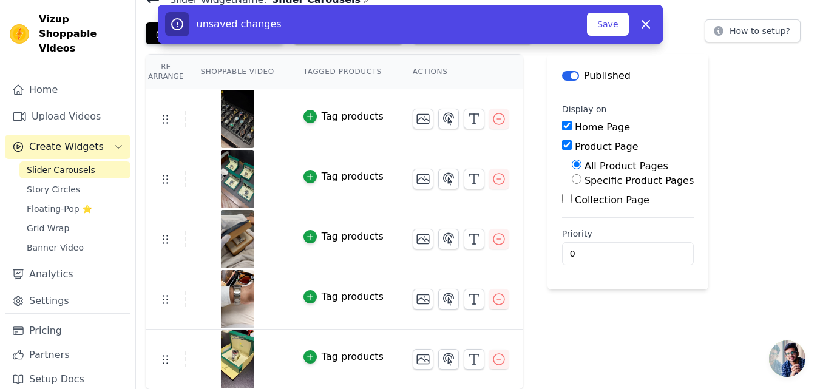
click at [562, 198] on input "Collection Page" at bounding box center [567, 199] width 10 height 10
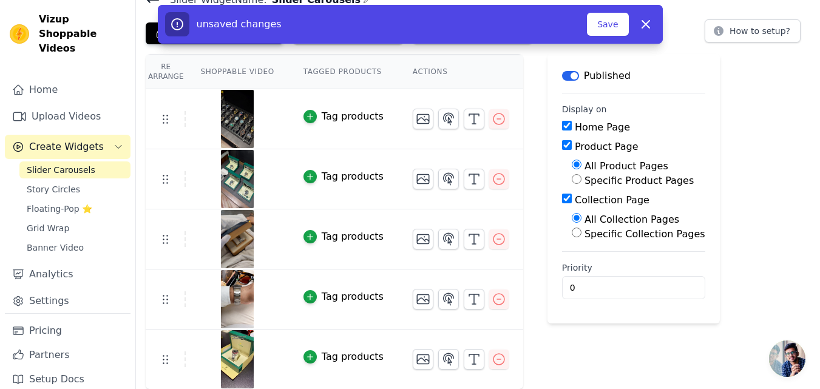
click at [562, 194] on input "Collection Page" at bounding box center [567, 199] width 10 height 10
checkbox input "false"
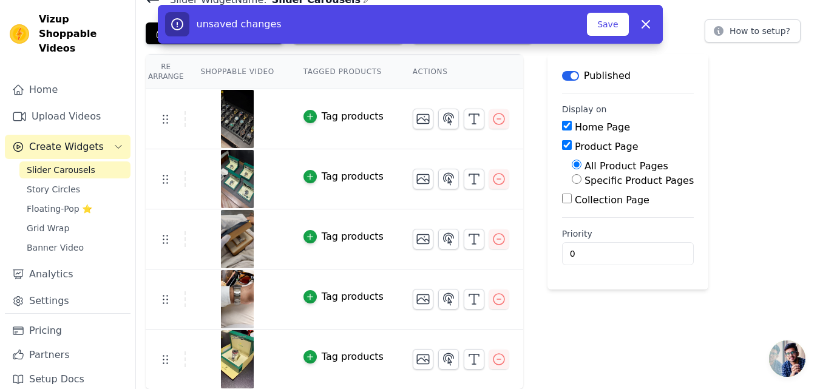
click at [562, 142] on input "Product Page" at bounding box center [567, 145] width 10 height 10
checkbox input "false"
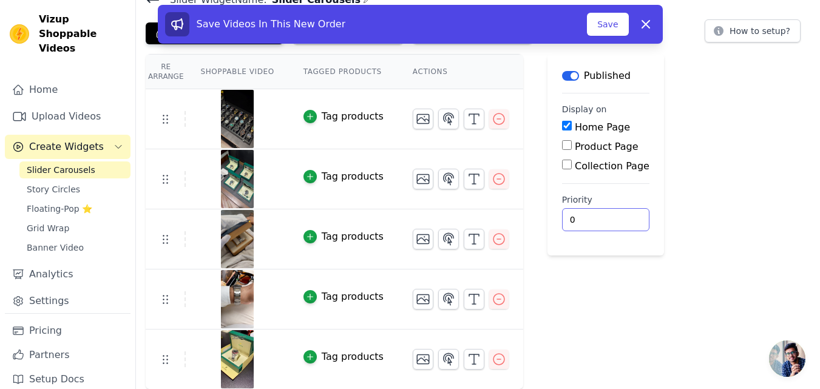
click at [569, 223] on input "0" at bounding box center [605, 219] width 87 height 23
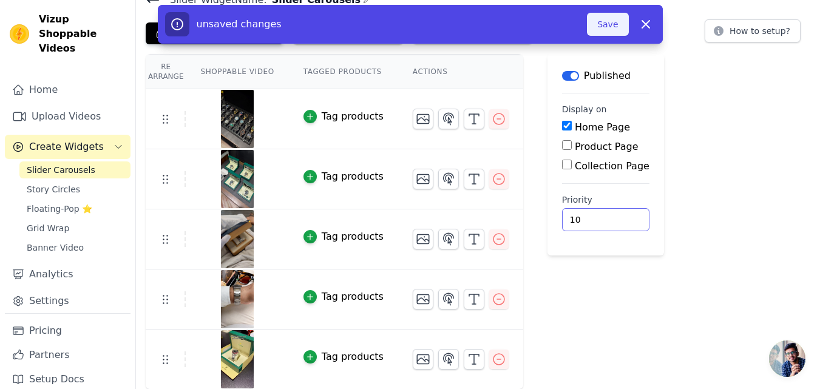
type input "10"
click at [608, 15] on button "Save" at bounding box center [607, 24] width 41 height 23
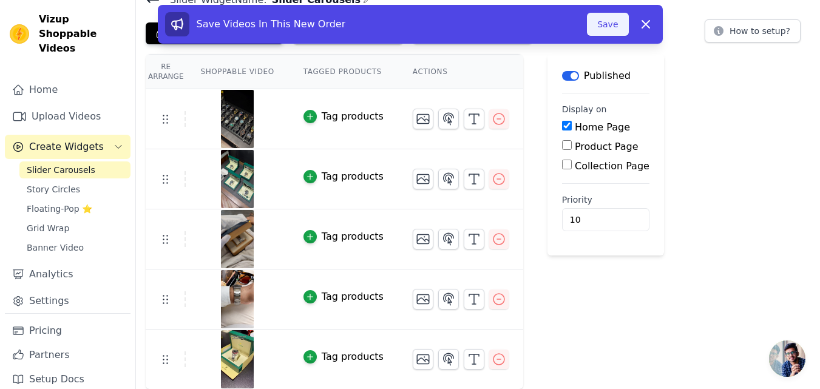
click at [607, 32] on button "Save" at bounding box center [607, 24] width 41 height 23
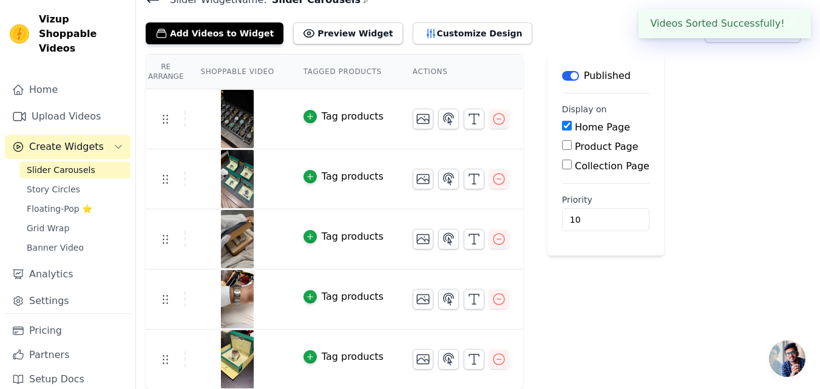
click at [607, 32] on div "Add Videos to Widget Preview Widget Customize Design How to setup?" at bounding box center [478, 31] width 664 height 27
click at [309, 38] on button "Preview Widget" at bounding box center [347, 33] width 109 height 22
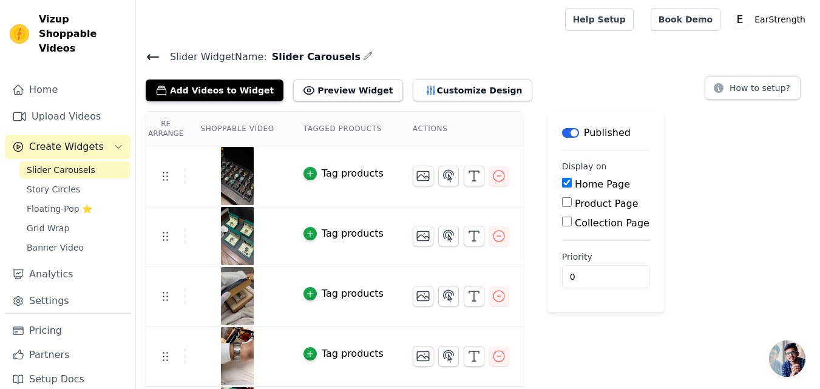
scroll to position [57, 0]
